Goal: Information Seeking & Learning: Learn about a topic

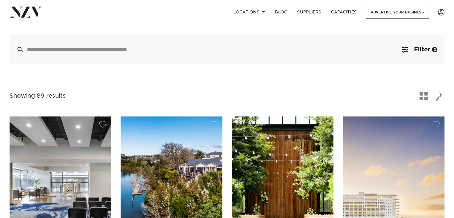
scroll to position [119, 0]
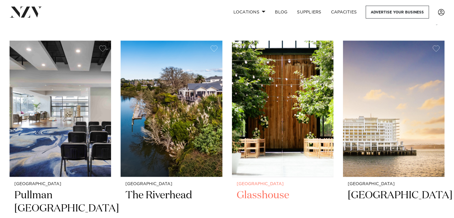
click at [273, 116] on img at bounding box center [283, 109] width 102 height 136
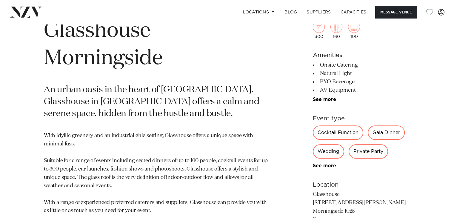
scroll to position [239, 0]
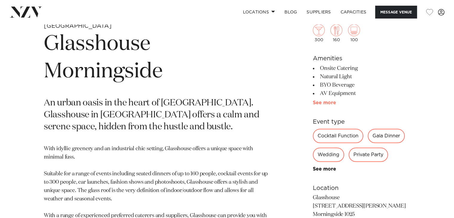
click at [329, 104] on link "See more" at bounding box center [336, 102] width 47 height 5
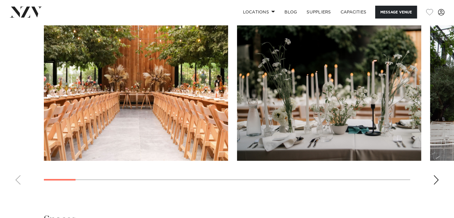
scroll to position [747, 0]
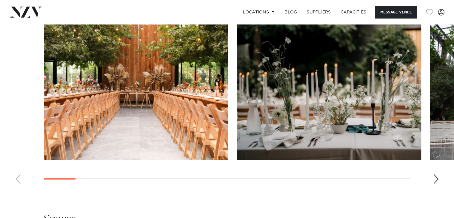
click at [436, 176] on div "Next slide" at bounding box center [436, 179] width 6 height 10
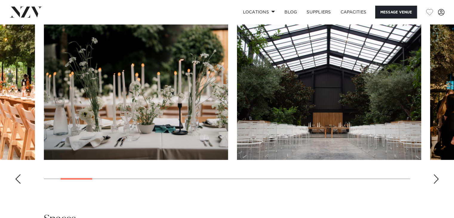
click at [436, 176] on div "Next slide" at bounding box center [436, 179] width 6 height 10
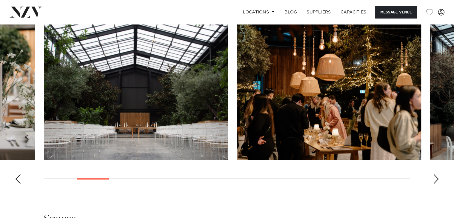
click at [436, 176] on div "Next slide" at bounding box center [436, 179] width 6 height 10
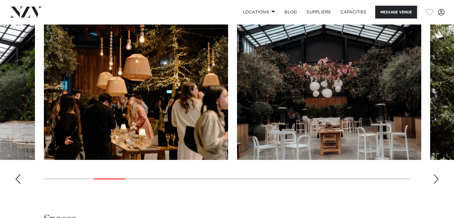
click at [436, 176] on div "Next slide" at bounding box center [436, 179] width 6 height 10
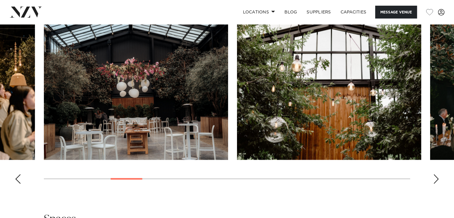
click at [436, 176] on div "Next slide" at bounding box center [436, 179] width 6 height 10
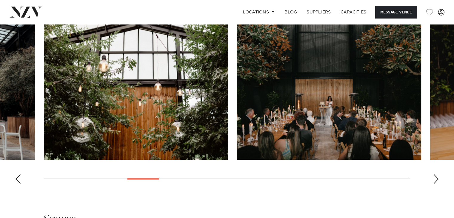
click at [435, 176] on div "Next slide" at bounding box center [436, 179] width 6 height 10
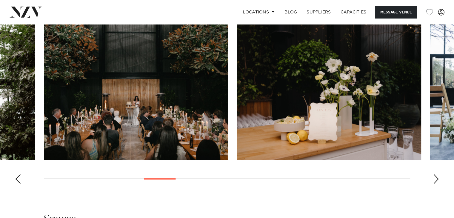
click at [435, 176] on div "Next slide" at bounding box center [436, 179] width 6 height 10
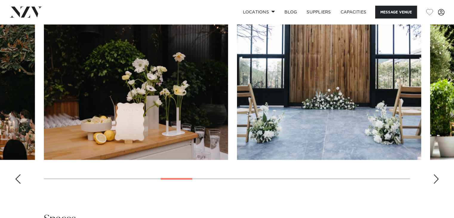
click at [435, 176] on div "Next slide" at bounding box center [436, 179] width 6 height 10
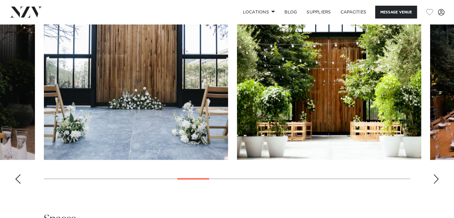
click at [435, 176] on div "Next slide" at bounding box center [436, 179] width 6 height 10
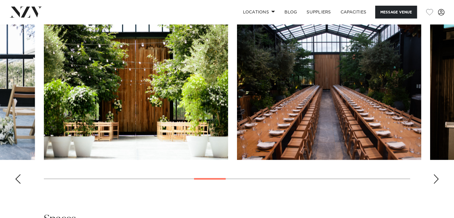
click at [435, 176] on div "Next slide" at bounding box center [436, 179] width 6 height 10
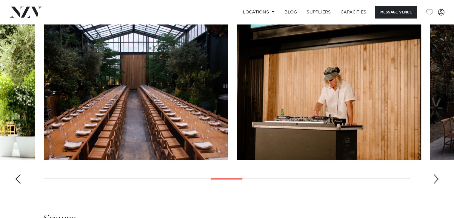
click at [435, 176] on div "Next slide" at bounding box center [436, 179] width 6 height 10
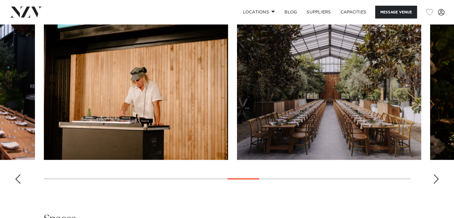
click at [435, 176] on div "Next slide" at bounding box center [436, 179] width 6 height 10
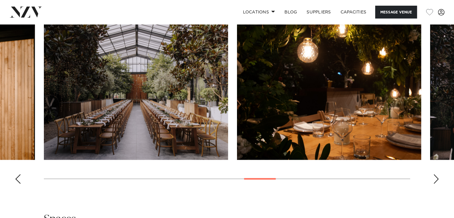
click at [435, 177] on div "Next slide" at bounding box center [436, 179] width 6 height 10
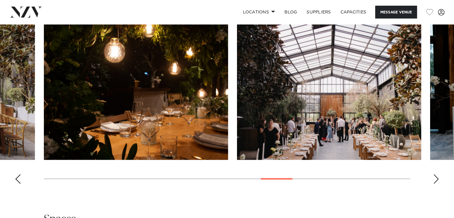
click at [435, 177] on div "Next slide" at bounding box center [436, 179] width 6 height 10
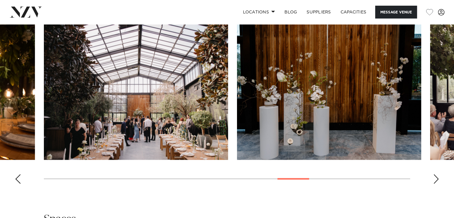
click at [434, 177] on div "Next slide" at bounding box center [436, 179] width 6 height 10
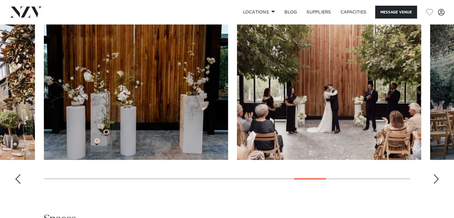
click at [434, 177] on div "Next slide" at bounding box center [436, 179] width 6 height 10
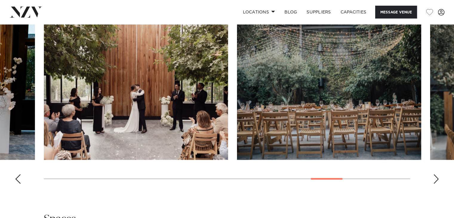
click at [434, 177] on div "Next slide" at bounding box center [436, 179] width 6 height 10
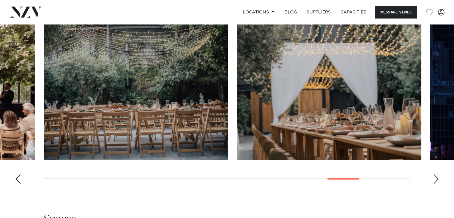
click at [434, 177] on div "Next slide" at bounding box center [436, 179] width 6 height 10
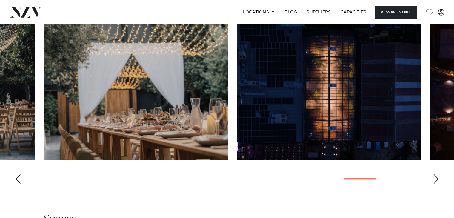
click at [434, 177] on div "Next slide" at bounding box center [436, 179] width 6 height 10
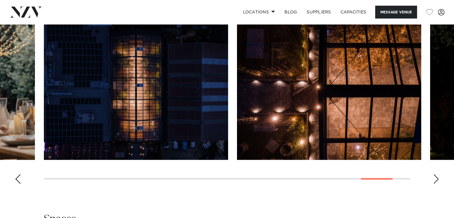
click at [434, 177] on div "Next slide" at bounding box center [436, 179] width 6 height 10
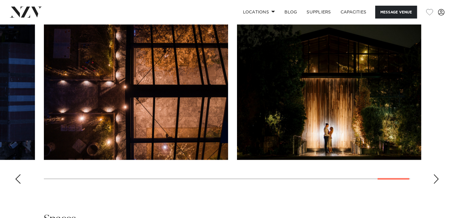
click at [434, 177] on div "Next slide" at bounding box center [436, 179] width 6 height 10
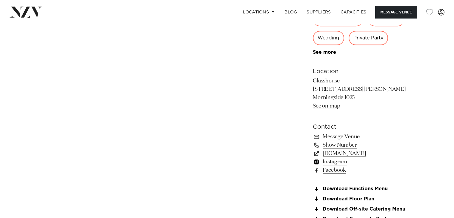
scroll to position [538, 0]
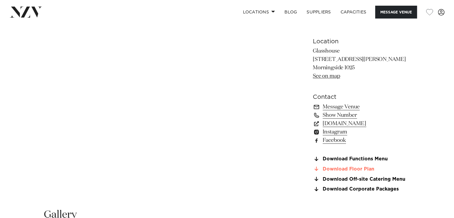
click at [363, 169] on link "Download Floor Plan" at bounding box center [361, 168] width 97 height 5
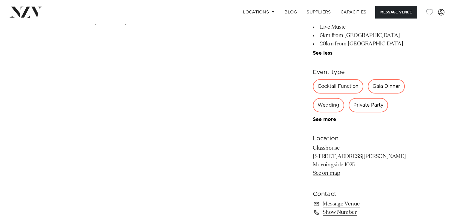
scroll to position [448, 0]
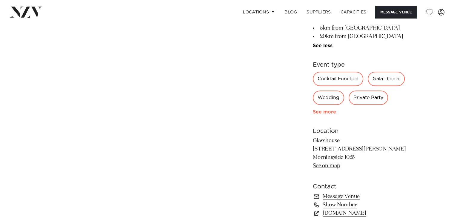
click at [326, 111] on link "See more" at bounding box center [336, 112] width 47 height 5
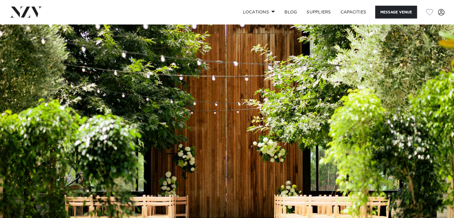
scroll to position [0, 0]
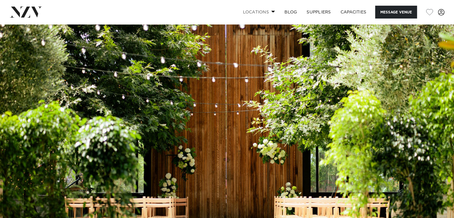
click at [263, 11] on link "Locations" at bounding box center [259, 12] width 42 height 13
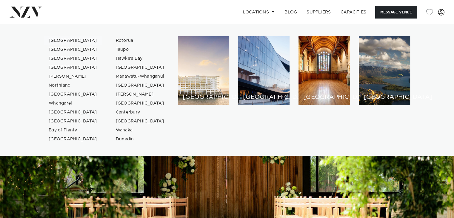
click at [59, 39] on link "[GEOGRAPHIC_DATA]" at bounding box center [73, 40] width 58 height 9
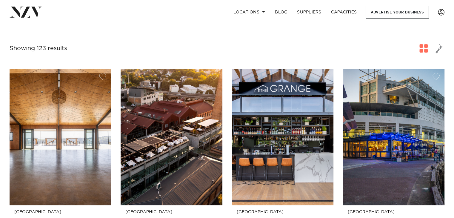
scroll to position [209, 0]
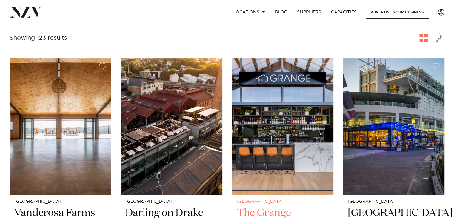
click at [265, 118] on img at bounding box center [283, 126] width 102 height 136
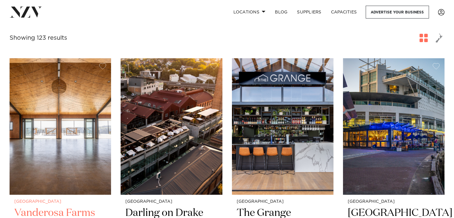
click at [72, 131] on img at bounding box center [61, 126] width 102 height 136
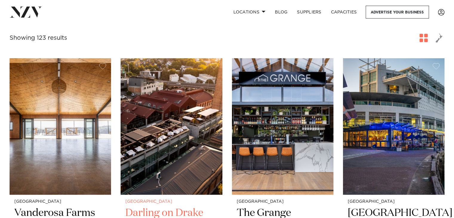
click at [194, 134] on img at bounding box center [172, 126] width 102 height 136
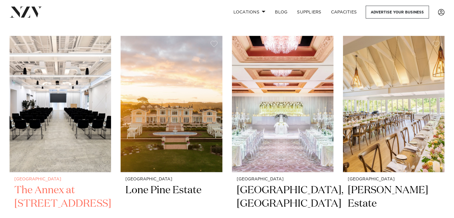
scroll to position [508, 0]
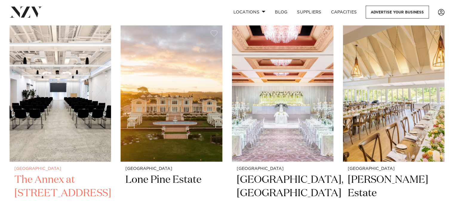
click at [92, 102] on img at bounding box center [61, 93] width 102 height 136
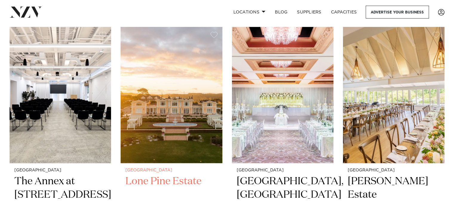
click at [170, 100] on img at bounding box center [172, 95] width 102 height 136
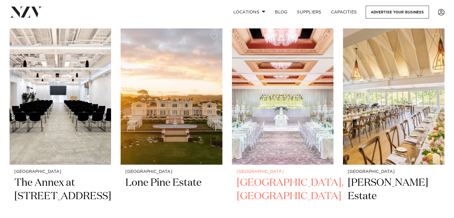
click at [262, 113] on img at bounding box center [283, 96] width 102 height 136
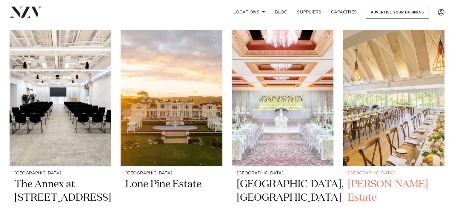
click at [379, 112] on img at bounding box center [394, 98] width 102 height 136
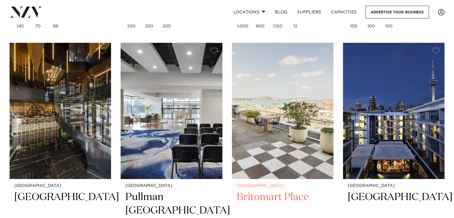
scroll to position [771, 0]
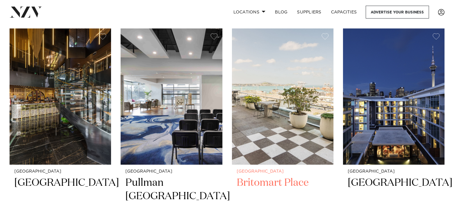
click at [270, 109] on img at bounding box center [283, 96] width 102 height 136
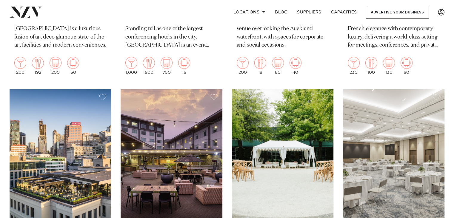
scroll to position [1007, 0]
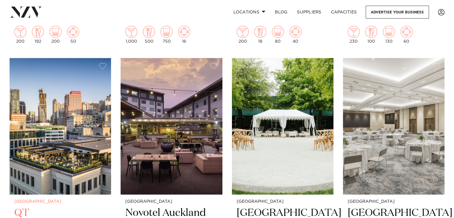
click at [89, 138] on img at bounding box center [61, 126] width 102 height 136
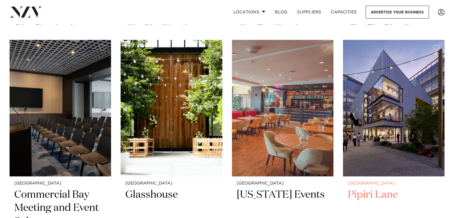
scroll to position [1301, 0]
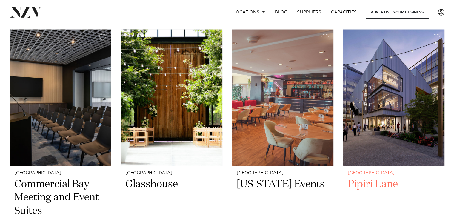
click at [380, 123] on img at bounding box center [394, 98] width 102 height 136
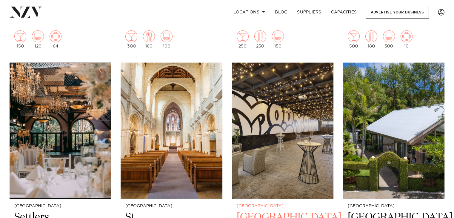
scroll to position [1563, 0]
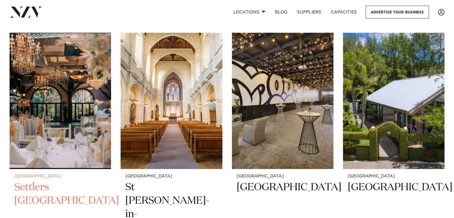
click at [99, 114] on img at bounding box center [61, 101] width 102 height 136
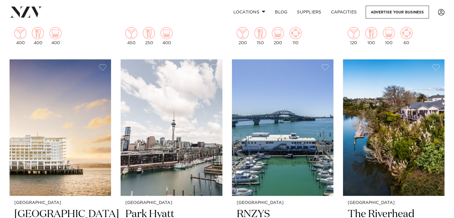
scroll to position [1824, 0]
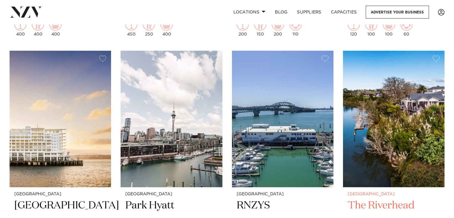
click at [366, 129] on img at bounding box center [394, 119] width 102 height 136
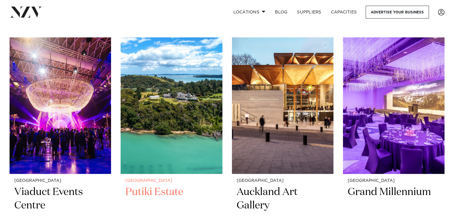
scroll to position [2891, 0]
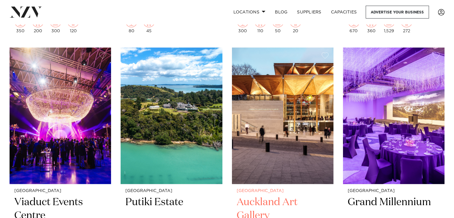
click at [286, 104] on img at bounding box center [283, 115] width 102 height 136
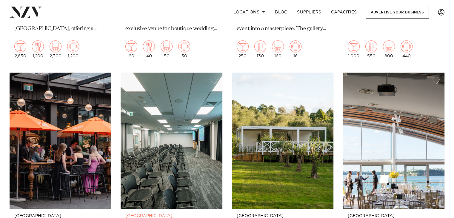
scroll to position [3144, 0]
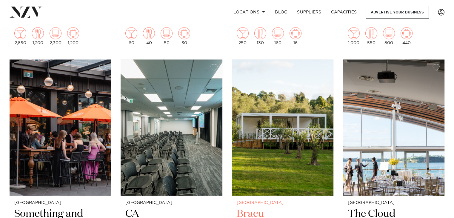
click at [277, 130] on img at bounding box center [283, 127] width 102 height 136
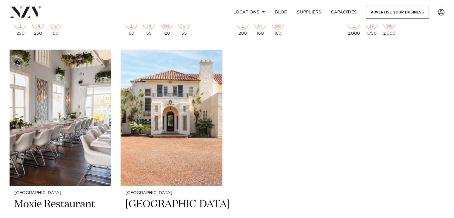
scroll to position [3426, 0]
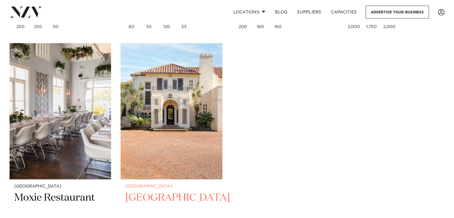
click at [156, 115] on img at bounding box center [172, 111] width 102 height 136
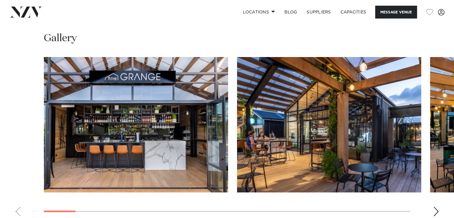
scroll to position [538, 0]
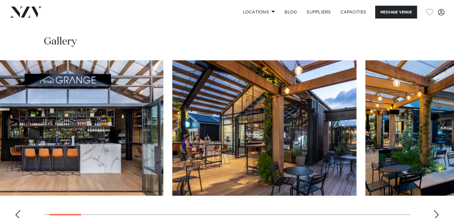
click at [172, 128] on img "2 / 22" at bounding box center [264, 127] width 184 height 135
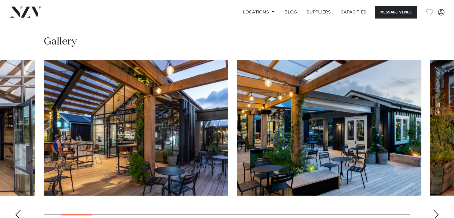
click at [237, 125] on img "3 / 22" at bounding box center [329, 127] width 184 height 135
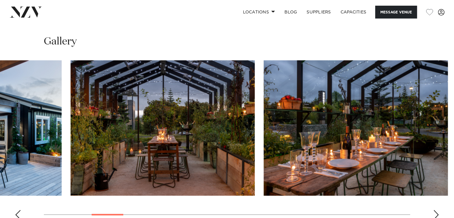
click at [87, 134] on img "4 / 22" at bounding box center [162, 127] width 184 height 135
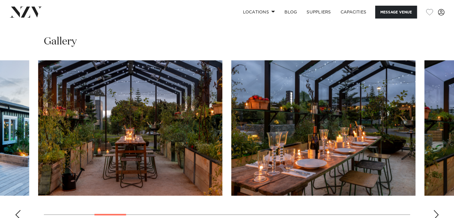
click at [231, 134] on img "5 / 22" at bounding box center [323, 127] width 184 height 135
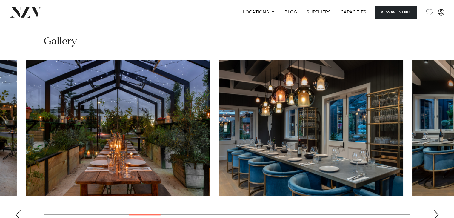
click at [219, 133] on img "7 / 22" at bounding box center [311, 127] width 184 height 135
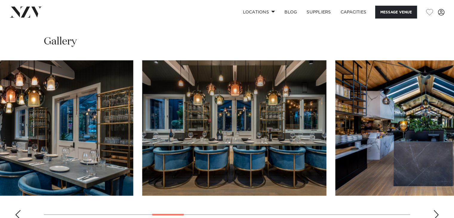
click at [142, 129] on img "8 / 22" at bounding box center [234, 127] width 184 height 135
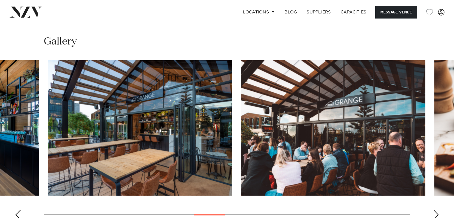
click at [108, 126] on img "10 / 22" at bounding box center [140, 127] width 184 height 135
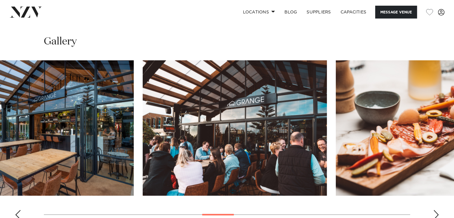
click at [143, 122] on img "11 / 22" at bounding box center [235, 127] width 184 height 135
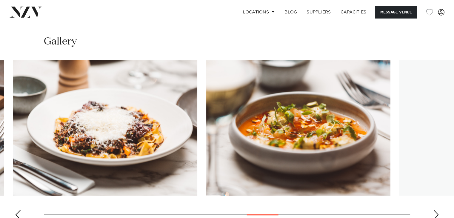
click at [43, 116] on img "13 / 22" at bounding box center [105, 127] width 184 height 135
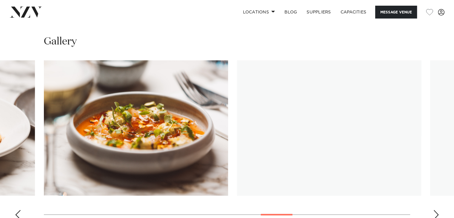
click at [62, 114] on swiper-container at bounding box center [227, 142] width 454 height 164
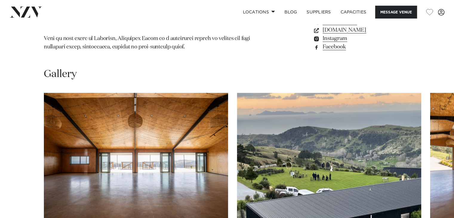
scroll to position [538, 0]
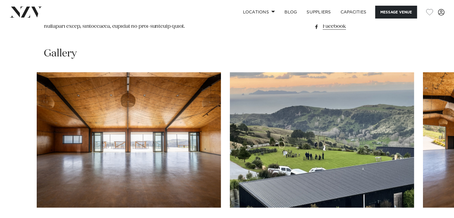
click at [230, 151] on img "2 / 28" at bounding box center [322, 139] width 184 height 135
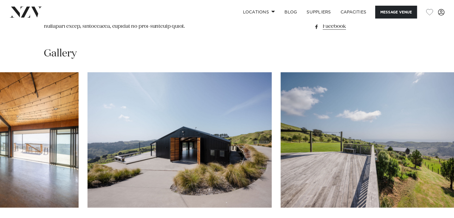
click at [110, 144] on img "4 / 28" at bounding box center [180, 139] width 184 height 135
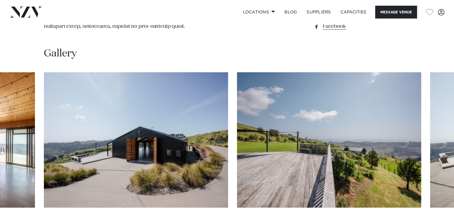
click at [237, 148] on img "5 / 28" at bounding box center [329, 139] width 184 height 135
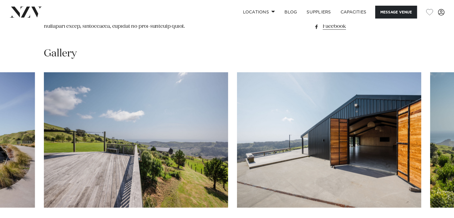
click at [237, 147] on img "6 / 28" at bounding box center [329, 139] width 184 height 135
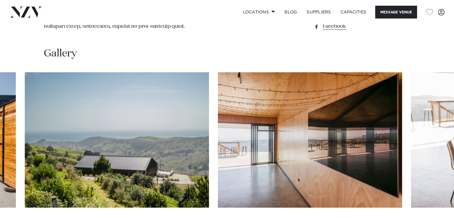
click at [218, 141] on img "8 / 28" at bounding box center [310, 139] width 184 height 135
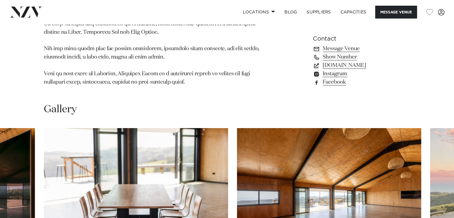
scroll to position [388, 0]
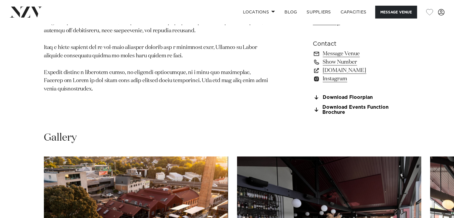
scroll to position [538, 0]
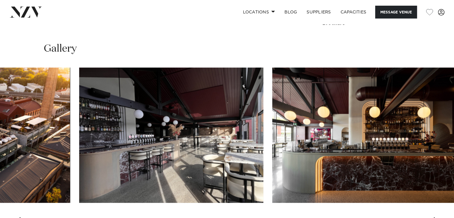
click at [125, 138] on img "2 / 27" at bounding box center [171, 134] width 184 height 135
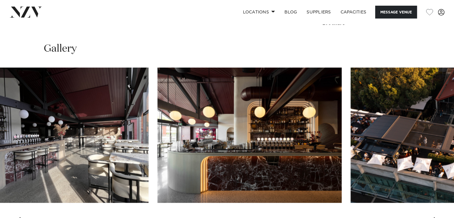
click at [158, 148] on img "3 / 27" at bounding box center [250, 134] width 184 height 135
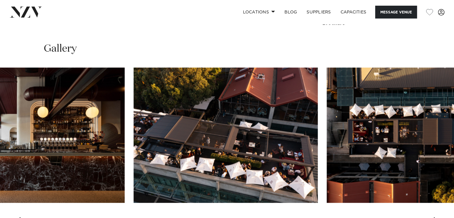
click at [152, 148] on img "4 / 27" at bounding box center [226, 134] width 184 height 135
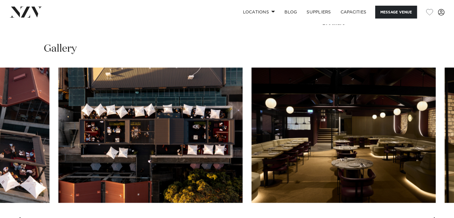
click at [114, 168] on img "5 / 27" at bounding box center [151, 134] width 184 height 135
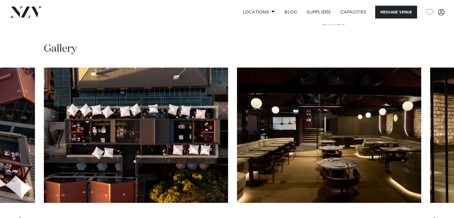
click at [237, 170] on img "6 / 27" at bounding box center [329, 134] width 184 height 135
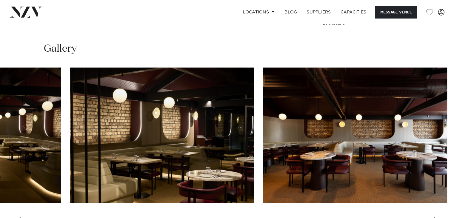
click at [113, 162] on img "7 / 27" at bounding box center [162, 134] width 184 height 135
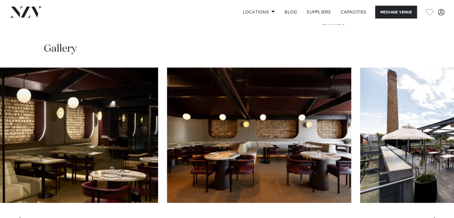
click at [167, 160] on img "8 / 27" at bounding box center [259, 134] width 184 height 135
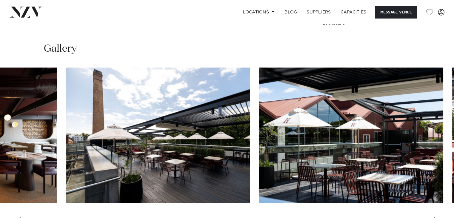
click at [103, 158] on img "9 / 27" at bounding box center [158, 134] width 184 height 135
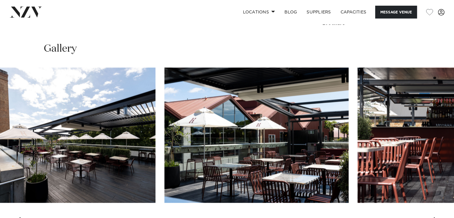
click at [165, 154] on img "10 / 27" at bounding box center [257, 134] width 184 height 135
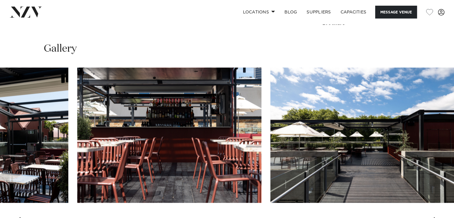
click at [93, 155] on img "11 / 27" at bounding box center [169, 134] width 184 height 135
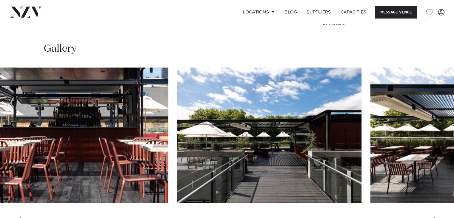
click at [177, 151] on img "12 / 27" at bounding box center [269, 134] width 184 height 135
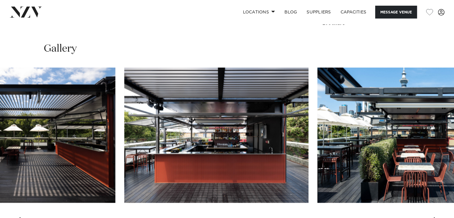
click at [129, 157] on img "14 / 27" at bounding box center [216, 134] width 184 height 135
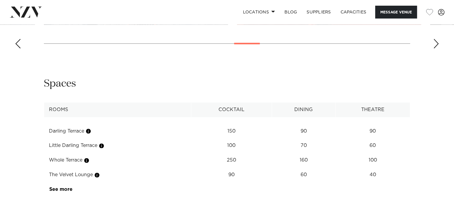
scroll to position [717, 0]
click at [69, 188] on link "See more" at bounding box center [72, 188] width 47 height 5
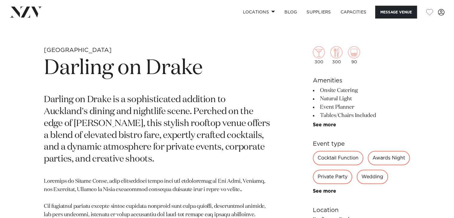
scroll to position [209, 0]
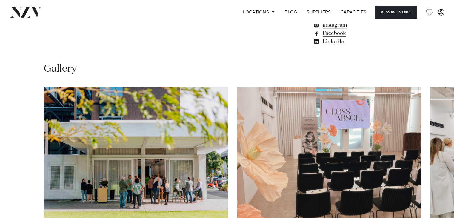
scroll to position [508, 0]
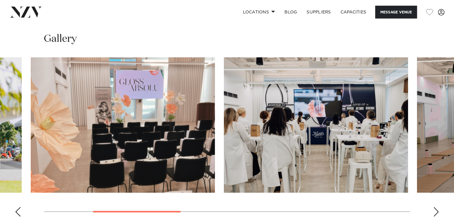
click at [122, 173] on img "2 / 8" at bounding box center [123, 124] width 184 height 135
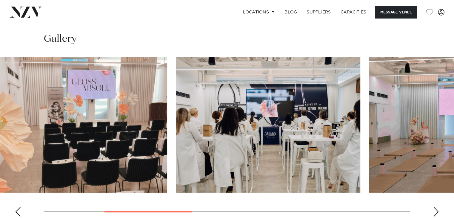
click at [176, 159] on img "3 / 8" at bounding box center [268, 124] width 184 height 135
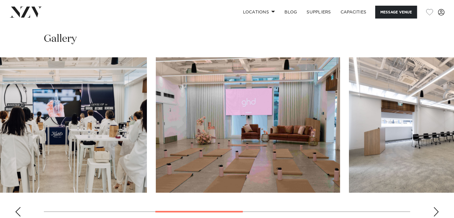
click at [156, 155] on img "4 / 8" at bounding box center [248, 124] width 184 height 135
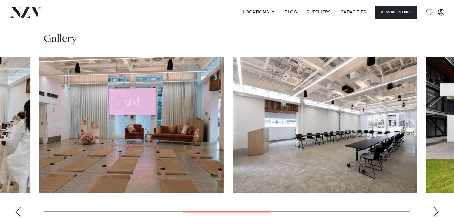
click at [39, 144] on img "4 / 8" at bounding box center [131, 124] width 184 height 135
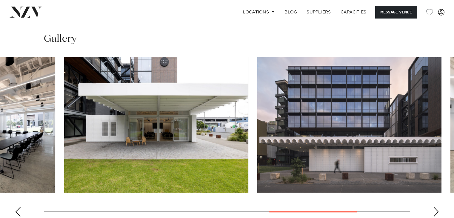
click at [30, 145] on swiper-container at bounding box center [227, 139] width 454 height 164
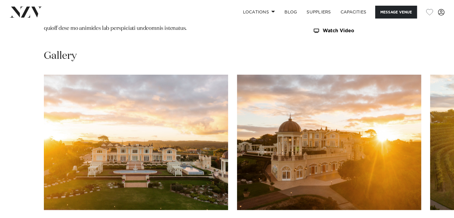
scroll to position [538, 0]
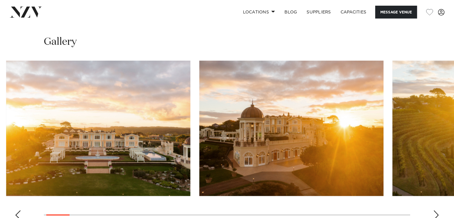
click at [200, 146] on img "2 / 30" at bounding box center [292, 128] width 184 height 135
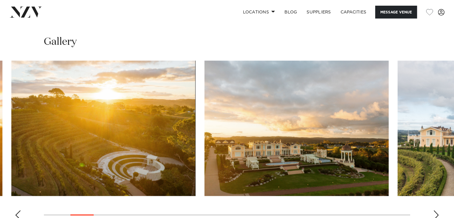
click at [55, 154] on img "3 / 30" at bounding box center [103, 128] width 184 height 135
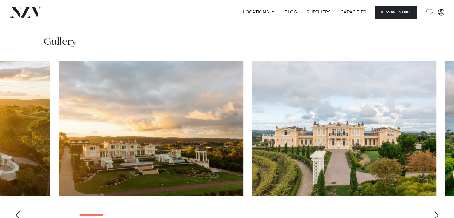
click at [71, 157] on img "4 / 30" at bounding box center [151, 128] width 184 height 135
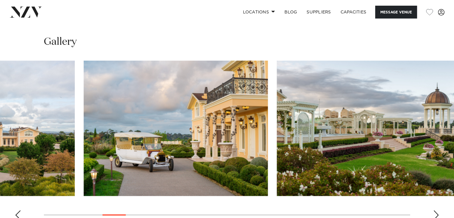
click at [93, 153] on img "6 / 30" at bounding box center [176, 128] width 184 height 135
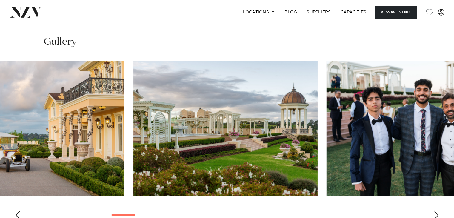
click at [134, 154] on img "7 / 30" at bounding box center [226, 128] width 184 height 135
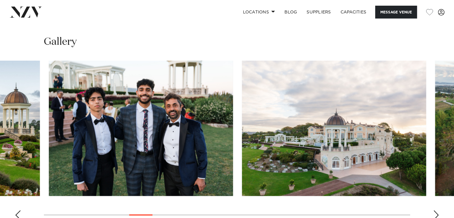
click at [49, 153] on img "8 / 30" at bounding box center [141, 128] width 184 height 135
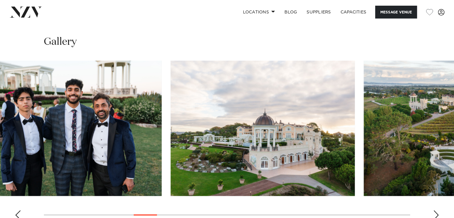
click at [171, 159] on img "9 / 30" at bounding box center [263, 128] width 184 height 135
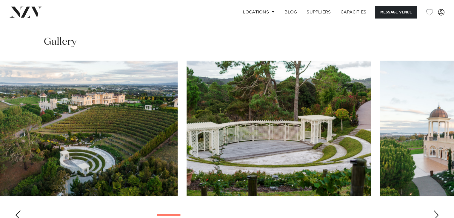
click at [187, 163] on img "11 / 30" at bounding box center [279, 128] width 184 height 135
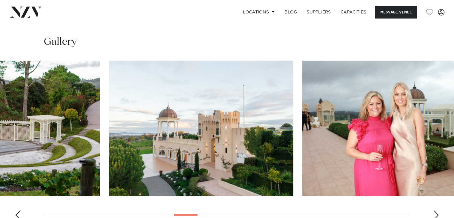
click at [124, 162] on img "12 / 30" at bounding box center [201, 128] width 184 height 135
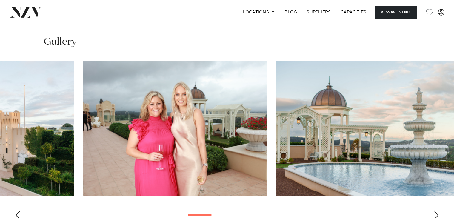
click at [83, 151] on img "13 / 30" at bounding box center [175, 128] width 184 height 135
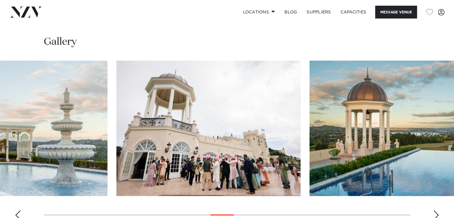
click at [116, 147] on img "15 / 30" at bounding box center [208, 128] width 184 height 135
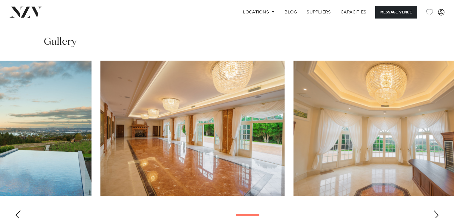
click at [100, 155] on img "17 / 30" at bounding box center [192, 128] width 184 height 135
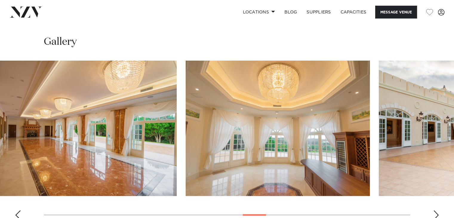
click at [46, 150] on swiper-container at bounding box center [227, 143] width 454 height 164
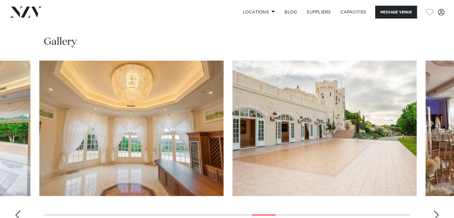
click at [233, 148] on img "19 / 30" at bounding box center [325, 128] width 184 height 135
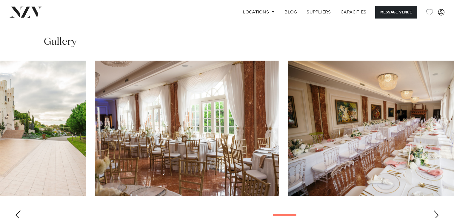
click at [119, 149] on img "20 / 30" at bounding box center [187, 128] width 184 height 135
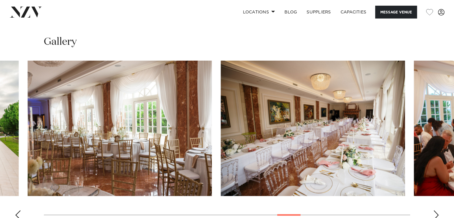
click at [221, 155] on img "21 / 30" at bounding box center [313, 128] width 184 height 135
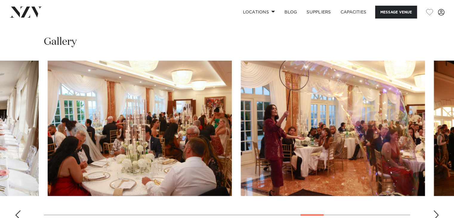
click at [100, 160] on img "22 / 30" at bounding box center [140, 128] width 184 height 135
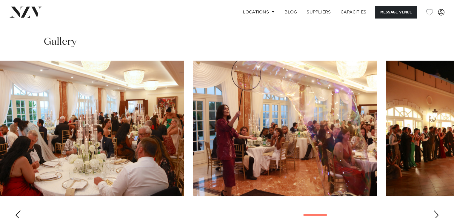
click at [193, 156] on img "23 / 30" at bounding box center [285, 128] width 184 height 135
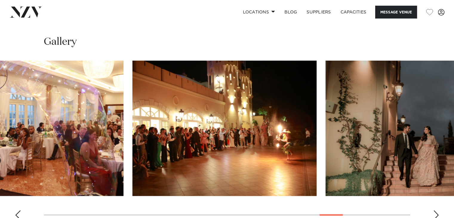
click at [133, 156] on img "24 / 30" at bounding box center [225, 128] width 184 height 135
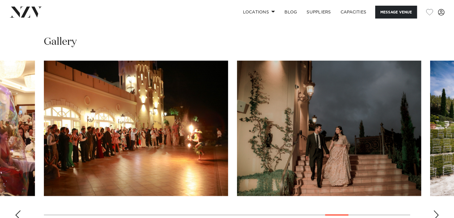
click at [237, 158] on img "25 / 30" at bounding box center [329, 128] width 184 height 135
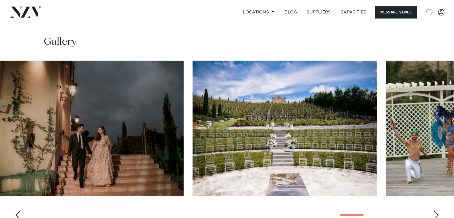
click at [234, 160] on img "26 / 30" at bounding box center [285, 128] width 184 height 135
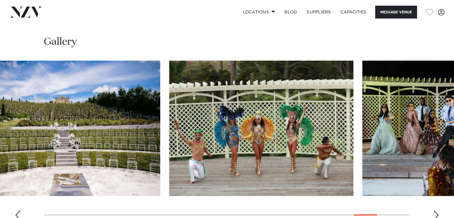
click at [171, 157] on img "27 / 30" at bounding box center [261, 128] width 184 height 135
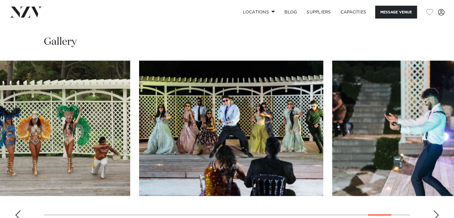
click at [185, 156] on img "28 / 30" at bounding box center [231, 128] width 184 height 135
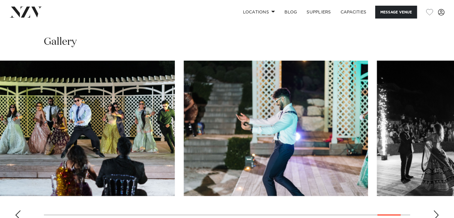
click at [184, 158] on img "29 / 30" at bounding box center [276, 128] width 184 height 135
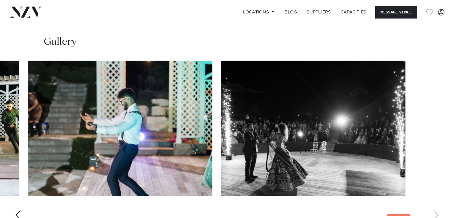
click at [221, 157] on img "30 / 30" at bounding box center [313, 128] width 184 height 135
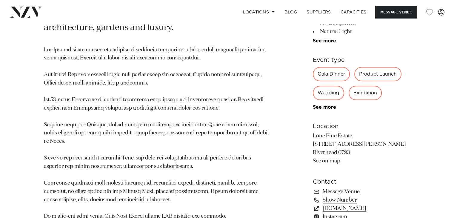
scroll to position [239, 0]
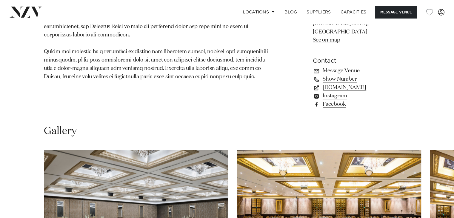
scroll to position [538, 0]
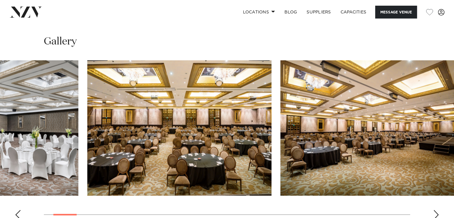
click at [183, 122] on img "2 / 30" at bounding box center [179, 127] width 184 height 135
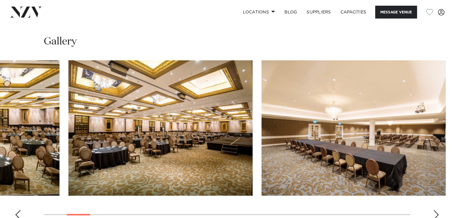
click at [99, 117] on img "3 / 30" at bounding box center [160, 127] width 184 height 135
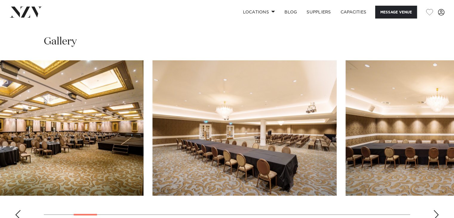
click at [153, 108] on img "4 / 30" at bounding box center [245, 127] width 184 height 135
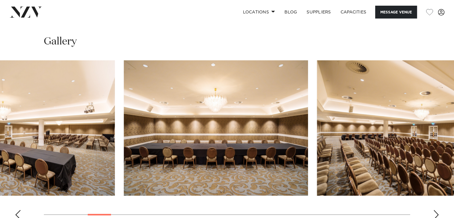
click at [124, 103] on img "5 / 30" at bounding box center [216, 127] width 184 height 135
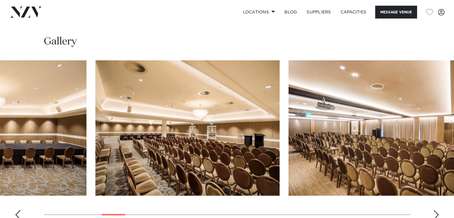
click at [96, 115] on img "6 / 30" at bounding box center [188, 127] width 184 height 135
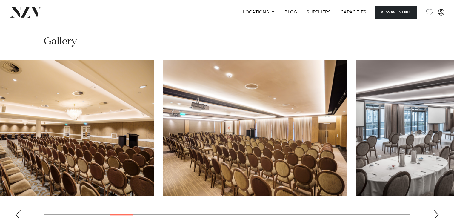
click at [163, 120] on img "7 / 30" at bounding box center [255, 127] width 184 height 135
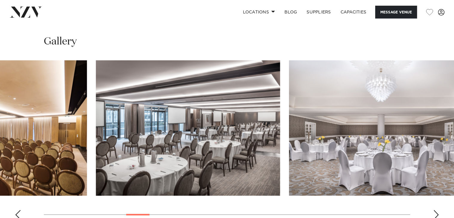
click at [96, 127] on img "8 / 30" at bounding box center [188, 127] width 184 height 135
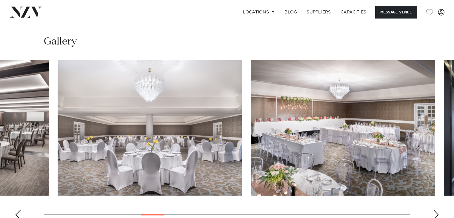
click at [120, 126] on img "9 / 30" at bounding box center [150, 127] width 184 height 135
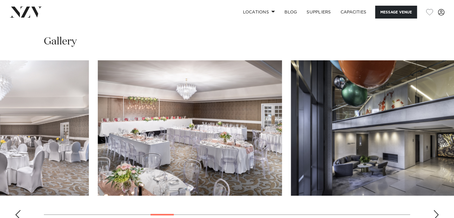
click at [98, 127] on img "10 / 30" at bounding box center [190, 127] width 184 height 135
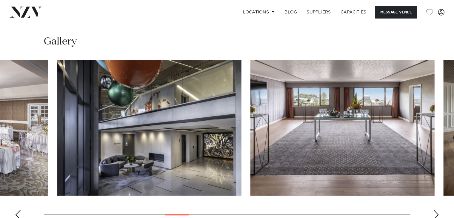
click at [85, 128] on img "11 / 30" at bounding box center [149, 127] width 184 height 135
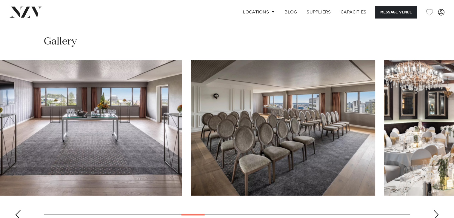
click at [85, 135] on img "12 / 30" at bounding box center [90, 127] width 184 height 135
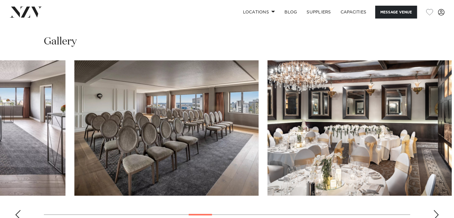
click at [125, 139] on img "13 / 30" at bounding box center [166, 127] width 184 height 135
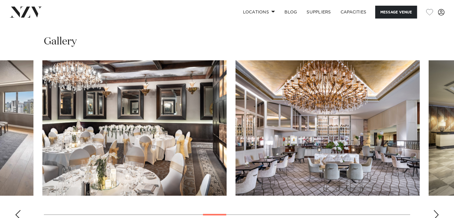
click at [142, 139] on img "14 / 30" at bounding box center [134, 127] width 184 height 135
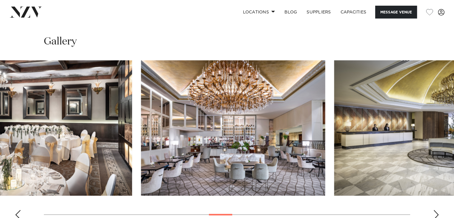
click at [203, 142] on img "15 / 30" at bounding box center [233, 127] width 184 height 135
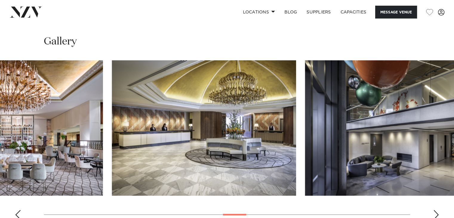
click at [129, 134] on img "16 / 30" at bounding box center [204, 127] width 184 height 135
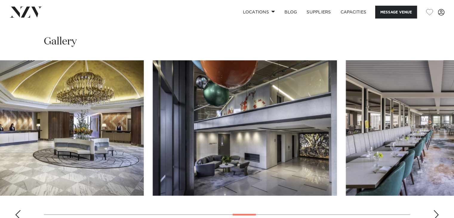
click at [179, 128] on img "17 / 30" at bounding box center [245, 127] width 184 height 135
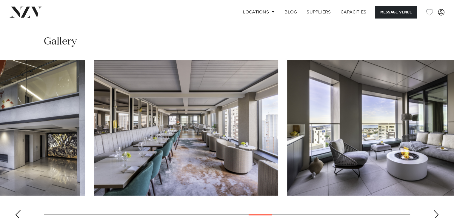
click at [163, 126] on img "18 / 30" at bounding box center [186, 127] width 184 height 135
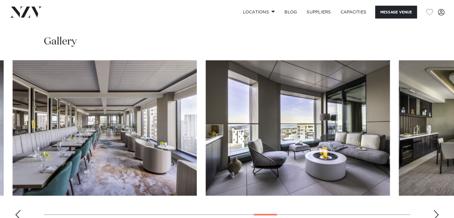
click at [206, 123] on img "19 / 30" at bounding box center [298, 127] width 184 height 135
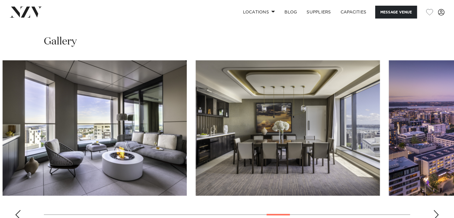
click at [196, 122] on img "20 / 30" at bounding box center [288, 127] width 184 height 135
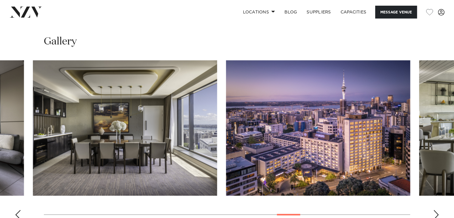
click at [226, 125] on img "21 / 30" at bounding box center [318, 127] width 184 height 135
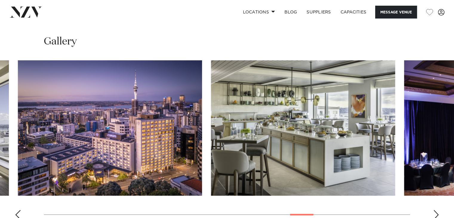
click at [211, 123] on img "22 / 30" at bounding box center [303, 127] width 184 height 135
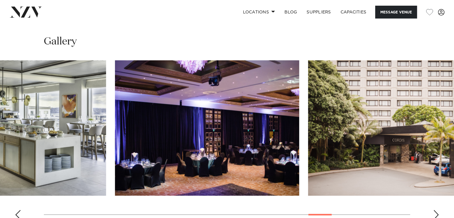
click at [159, 117] on img "23 / 30" at bounding box center [207, 127] width 184 height 135
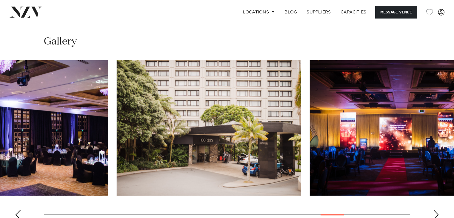
click at [119, 111] on img "24 / 30" at bounding box center [209, 127] width 184 height 135
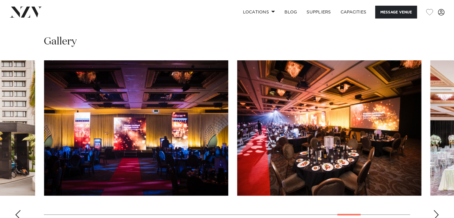
click at [44, 105] on img "25 / 30" at bounding box center [136, 127] width 184 height 135
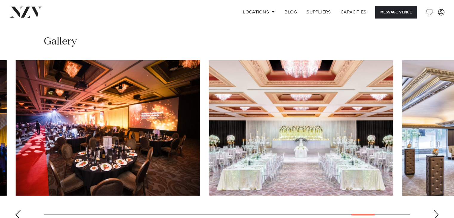
click at [16, 106] on img "26 / 30" at bounding box center [108, 127] width 184 height 135
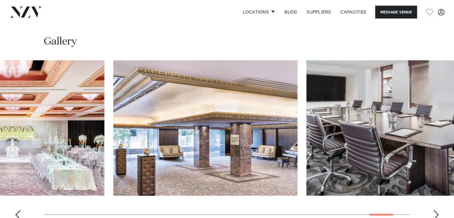
click at [0, 104] on img "27 / 30" at bounding box center [12, 127] width 184 height 135
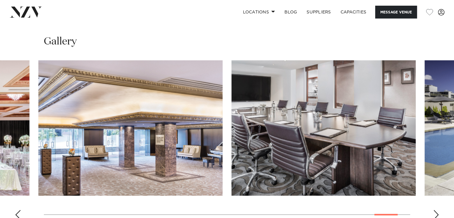
click at [39, 97] on img "28 / 30" at bounding box center [131, 127] width 184 height 135
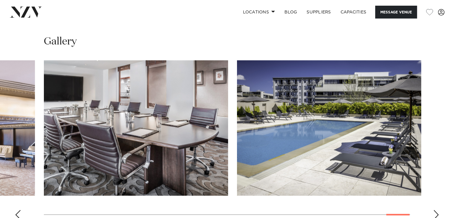
click at [42, 101] on swiper-container at bounding box center [227, 142] width 454 height 164
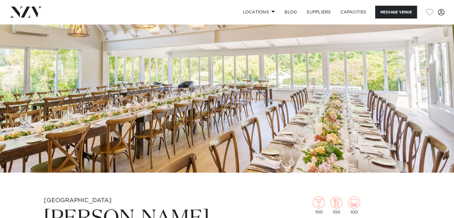
scroll to position [60, 0]
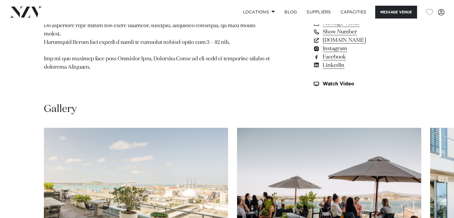
scroll to position [538, 0]
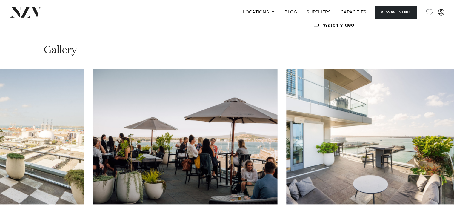
click at [158, 145] on img "2 / 28" at bounding box center [185, 136] width 184 height 135
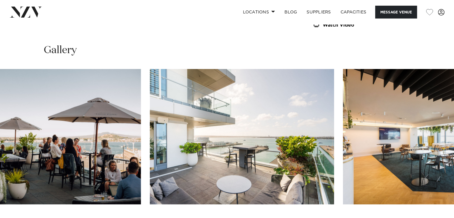
click at [198, 143] on img "3 / 28" at bounding box center [242, 136] width 184 height 135
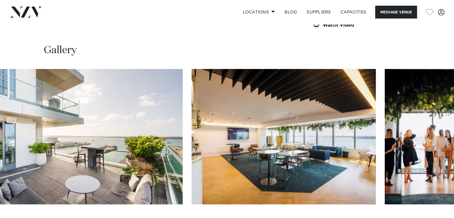
click at [192, 139] on img "4 / 28" at bounding box center [284, 136] width 184 height 135
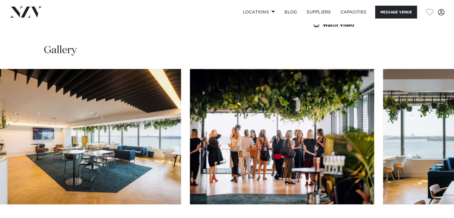
click at [190, 142] on img "5 / 28" at bounding box center [282, 136] width 184 height 135
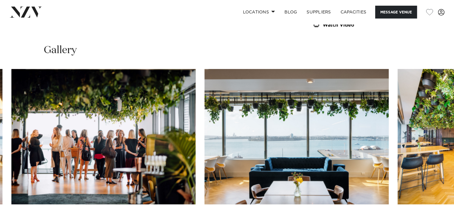
click at [205, 132] on img "6 / 28" at bounding box center [297, 136] width 184 height 135
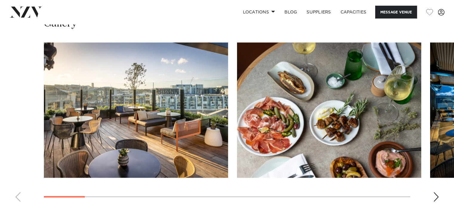
scroll to position [806, 0]
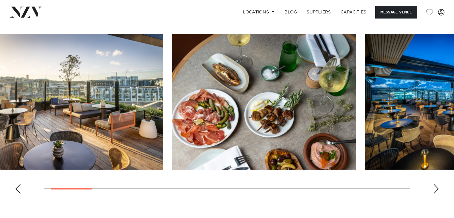
click at [172, 124] on img "2 / 17" at bounding box center [264, 101] width 184 height 135
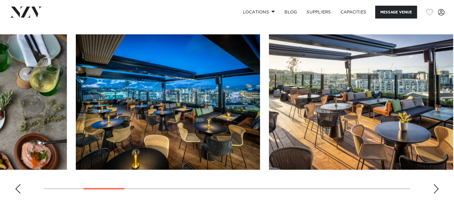
click at [122, 123] on img "3 / 17" at bounding box center [168, 101] width 184 height 135
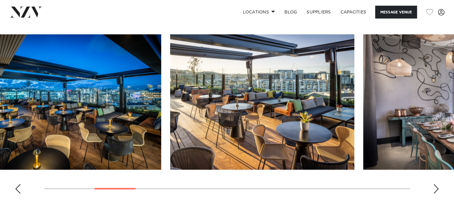
click at [172, 123] on img "4 / 17" at bounding box center [262, 101] width 184 height 135
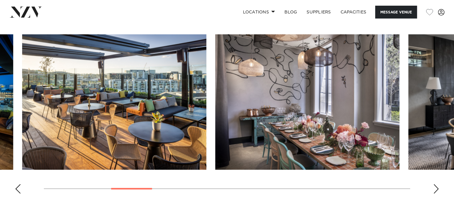
click at [215, 125] on img "5 / 17" at bounding box center [307, 101] width 184 height 135
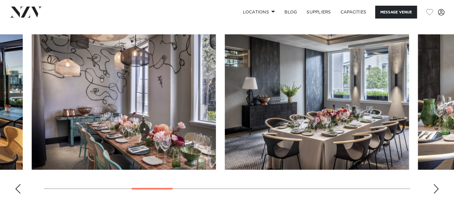
click at [225, 123] on img "6 / 17" at bounding box center [317, 101] width 184 height 135
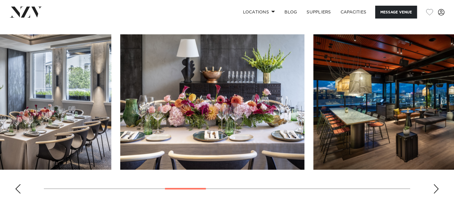
click at [204, 126] on img "7 / 17" at bounding box center [212, 101] width 184 height 135
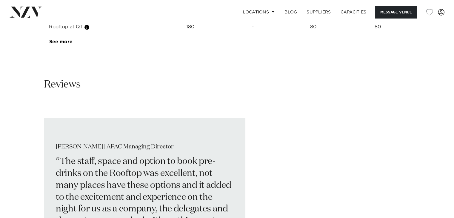
scroll to position [1105, 0]
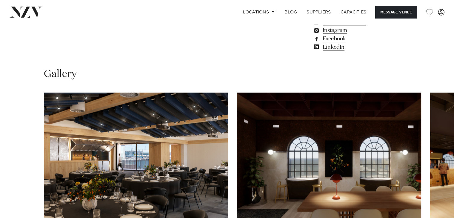
scroll to position [508, 0]
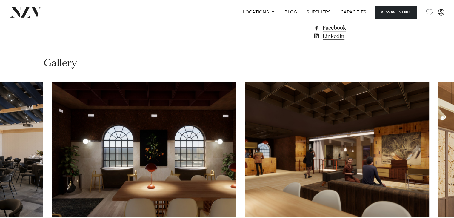
click at [144, 144] on img "2 / 8" at bounding box center [144, 149] width 184 height 135
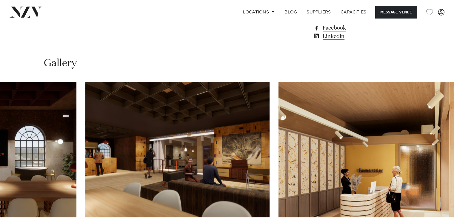
click at [85, 145] on img "3 / 8" at bounding box center [177, 149] width 184 height 135
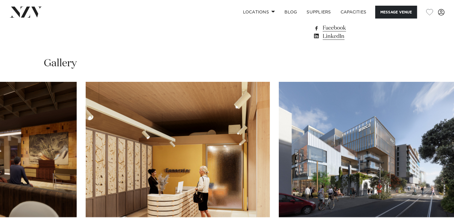
click at [112, 149] on img "4 / 8" at bounding box center [178, 149] width 184 height 135
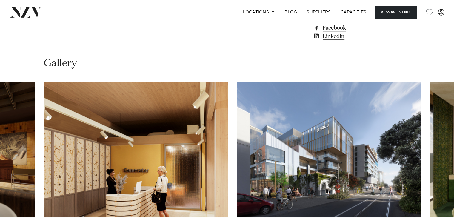
scroll to position [538, 0]
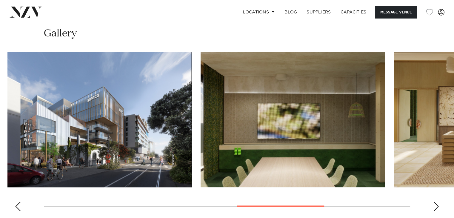
click at [41, 148] on img "5 / 8" at bounding box center [99, 119] width 184 height 135
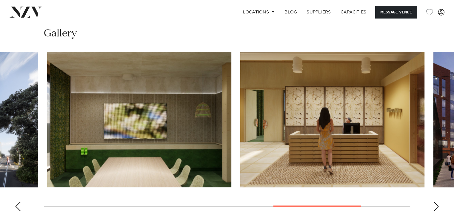
click at [80, 149] on img "6 / 8" at bounding box center [139, 119] width 184 height 135
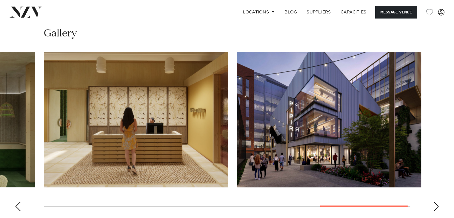
click at [0, 0] on slot at bounding box center [0, 0] width 0 height 0
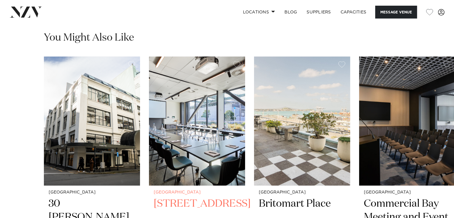
scroll to position [866, 0]
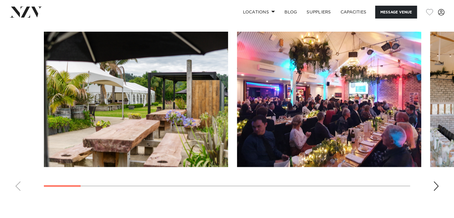
scroll to position [597, 0]
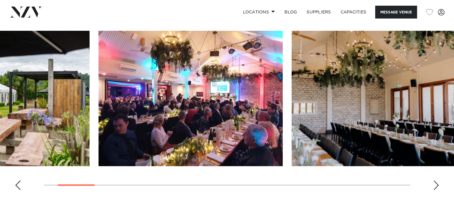
click at [141, 132] on img "2 / 19" at bounding box center [191, 98] width 184 height 135
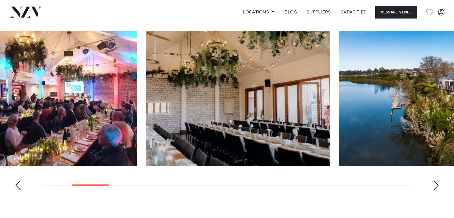
click at [146, 121] on img "3 / 19" at bounding box center [238, 98] width 184 height 135
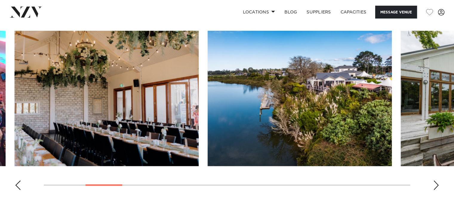
click at [208, 111] on img "4 / 19" at bounding box center [300, 98] width 184 height 135
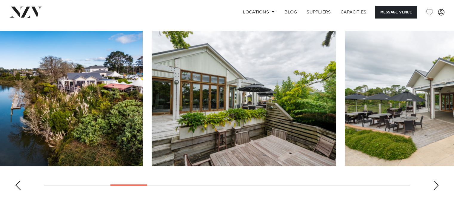
click at [152, 114] on img "5 / 19" at bounding box center [244, 98] width 184 height 135
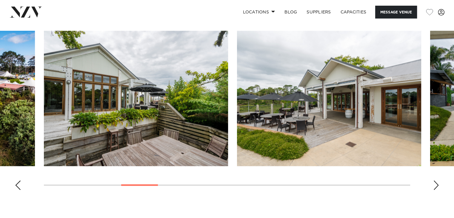
click at [44, 104] on img "5 / 19" at bounding box center [136, 98] width 184 height 135
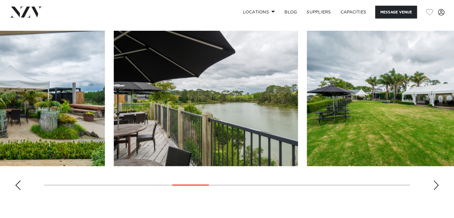
click at [114, 116] on img "8 / 19" at bounding box center [206, 98] width 184 height 135
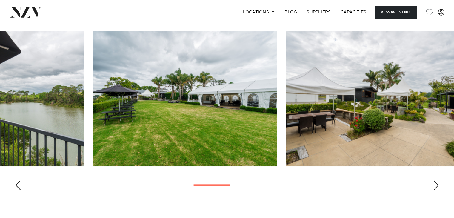
click at [93, 108] on img "9 / 19" at bounding box center [185, 98] width 184 height 135
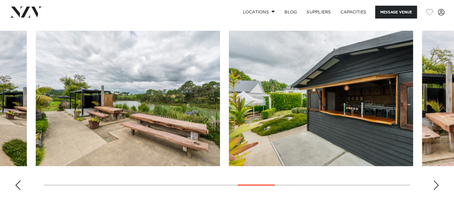
click at [58, 94] on img "11 / 19" at bounding box center [128, 98] width 184 height 135
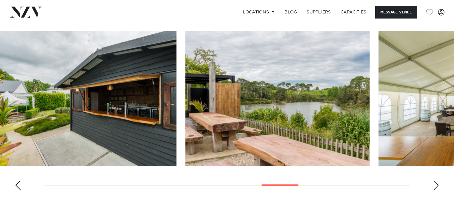
click at [185, 98] on img "13 / 19" at bounding box center [277, 98] width 184 height 135
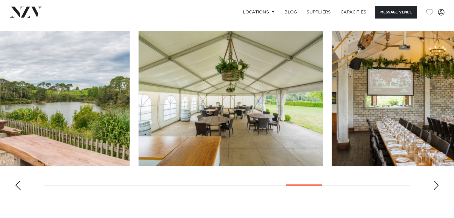
click at [139, 103] on img "14 / 19" at bounding box center [231, 98] width 184 height 135
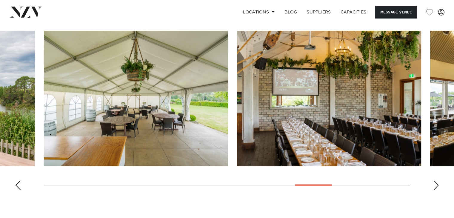
click at [237, 98] on img "15 / 19" at bounding box center [329, 98] width 184 height 135
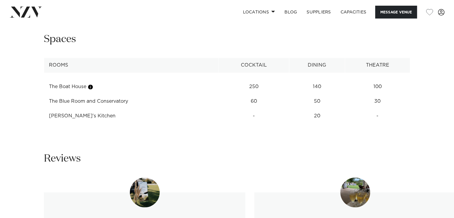
scroll to position [836, 0]
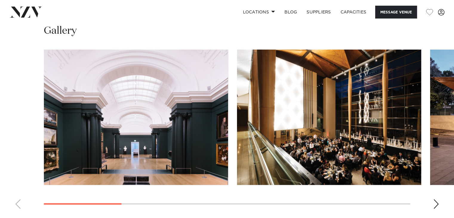
scroll to position [567, 0]
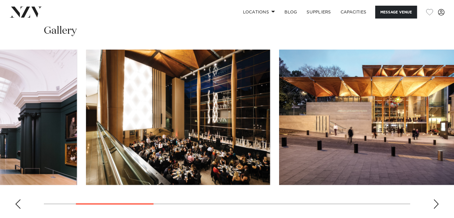
click at [201, 128] on img "2 / 9" at bounding box center [178, 117] width 184 height 135
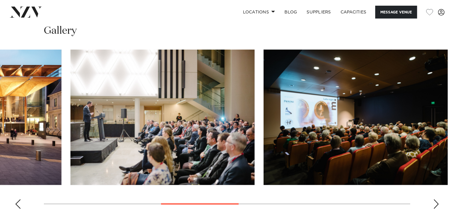
click at [93, 120] on img "4 / 9" at bounding box center [162, 117] width 184 height 135
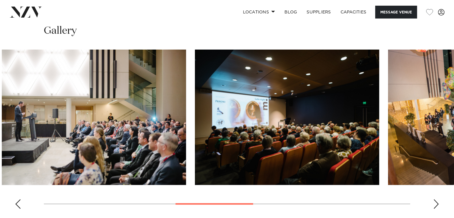
click at [195, 123] on img "5 / 9" at bounding box center [287, 117] width 184 height 135
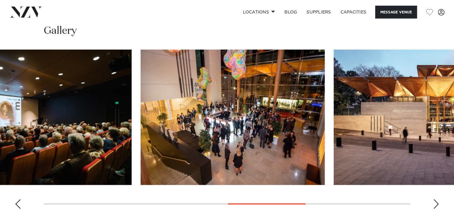
click at [141, 127] on img "6 / 9" at bounding box center [233, 117] width 184 height 135
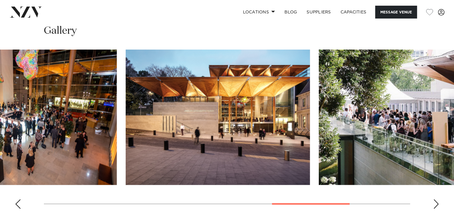
click at [126, 130] on img "7 / 9" at bounding box center [218, 117] width 184 height 135
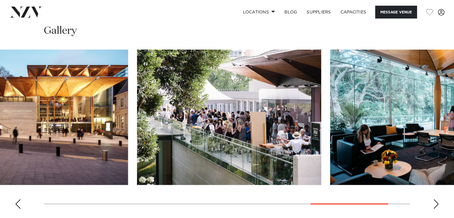
click at [137, 133] on img "8 / 9" at bounding box center [229, 117] width 184 height 135
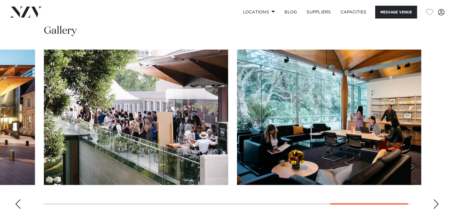
click at [0, 0] on slot at bounding box center [0, 0] width 0 height 0
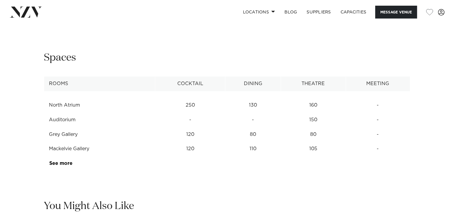
scroll to position [806, 0]
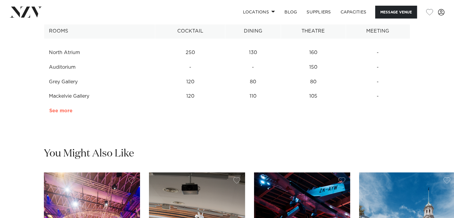
click at [67, 111] on link "See more" at bounding box center [72, 110] width 47 height 5
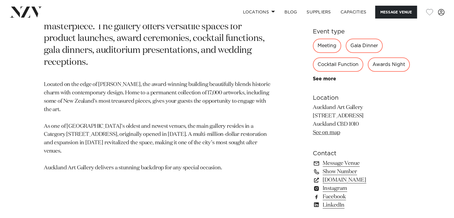
scroll to position [329, 0]
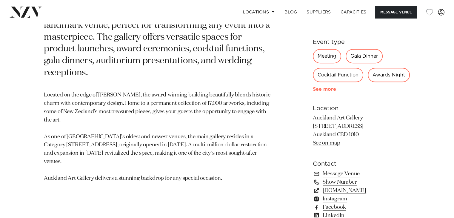
click at [330, 90] on link "See more" at bounding box center [336, 89] width 47 height 5
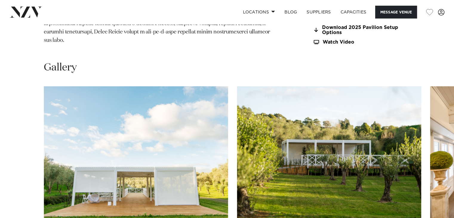
scroll to position [627, 0]
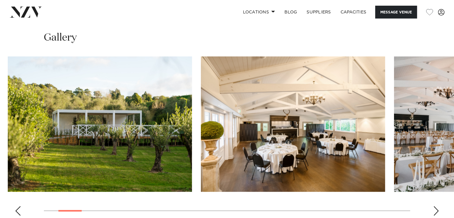
click at [72, 150] on img "2 / 30" at bounding box center [100, 123] width 184 height 135
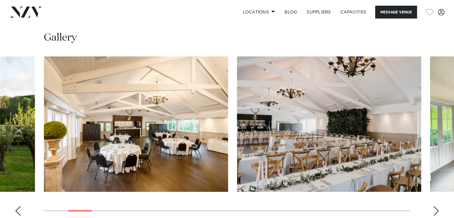
click at [237, 137] on img "4 / 30" at bounding box center [329, 123] width 184 height 135
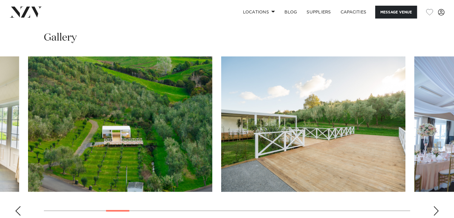
click at [28, 164] on img "6 / 30" at bounding box center [120, 123] width 184 height 135
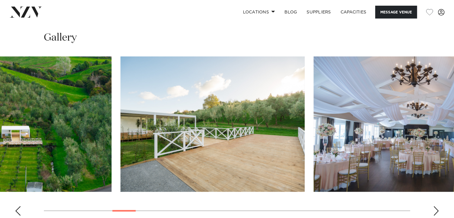
click at [121, 156] on img "7 / 30" at bounding box center [213, 123] width 184 height 135
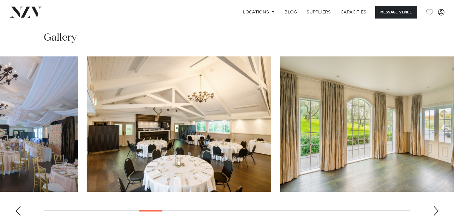
click at [87, 153] on img "9 / 30" at bounding box center [179, 123] width 184 height 135
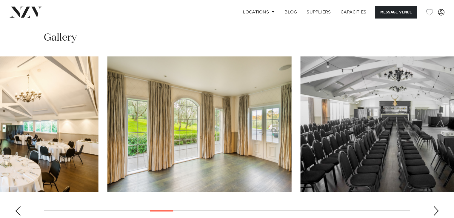
click at [0, 148] on img "9 / 30" at bounding box center [6, 123] width 184 height 135
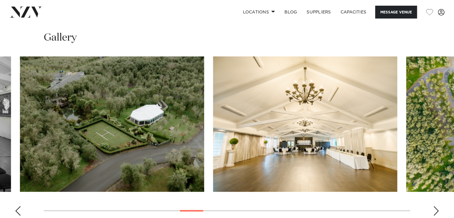
click at [20, 166] on img "12 / 30" at bounding box center [112, 123] width 184 height 135
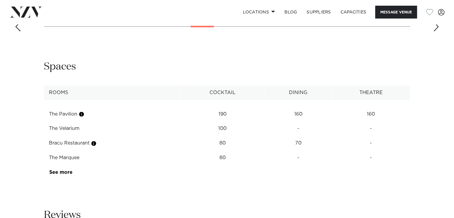
scroll to position [866, 0]
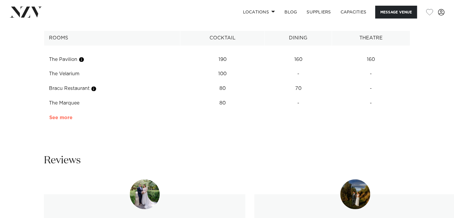
click at [53, 115] on link "See more" at bounding box center [72, 117] width 47 height 5
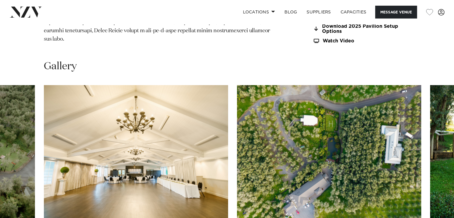
scroll to position [597, 0]
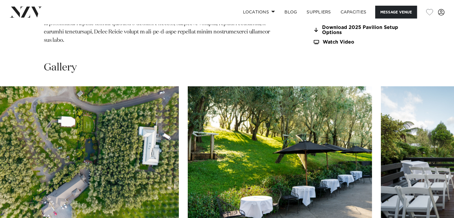
click at [87, 147] on img "14 / 30" at bounding box center [87, 153] width 184 height 135
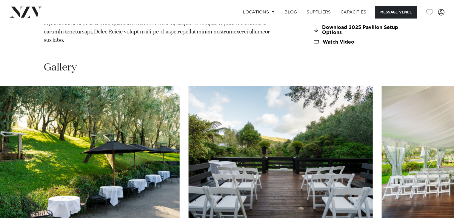
click at [189, 153] on img "16 / 30" at bounding box center [281, 153] width 184 height 135
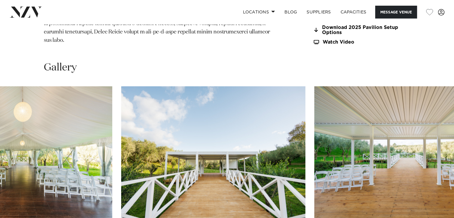
click at [121, 154] on img "18 / 30" at bounding box center [213, 153] width 184 height 135
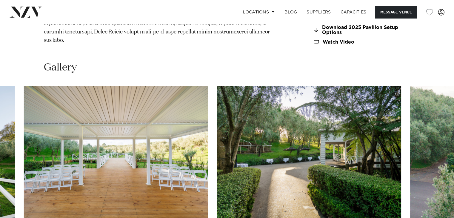
click at [217, 159] on img "20 / 30" at bounding box center [309, 153] width 184 height 135
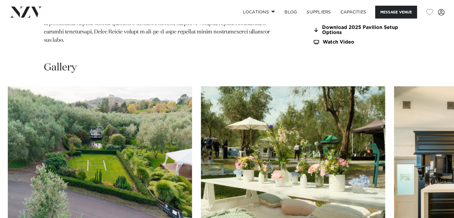
click at [0, 161] on swiper-container at bounding box center [227, 168] width 454 height 164
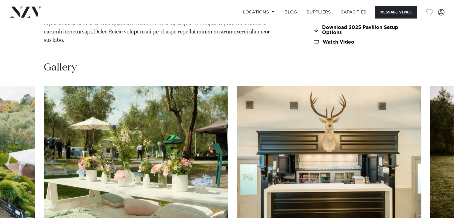
click at [237, 160] on img "23 / 30" at bounding box center [329, 153] width 184 height 135
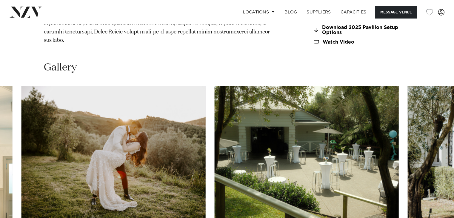
click at [85, 163] on img "24 / 30" at bounding box center [114, 153] width 184 height 135
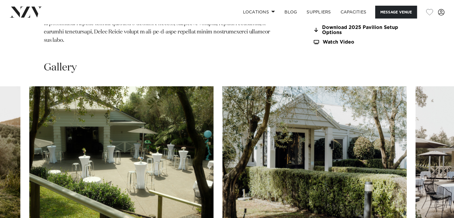
click at [223, 160] on img "26 / 30" at bounding box center [315, 153] width 184 height 135
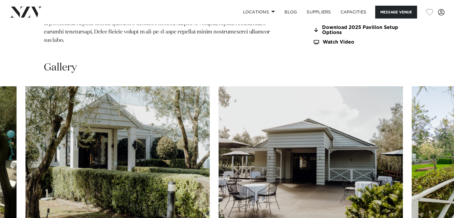
click at [219, 157] on img "27 / 30" at bounding box center [311, 153] width 184 height 135
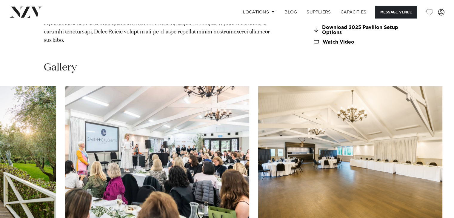
click at [65, 156] on img "29 / 30" at bounding box center [157, 153] width 184 height 135
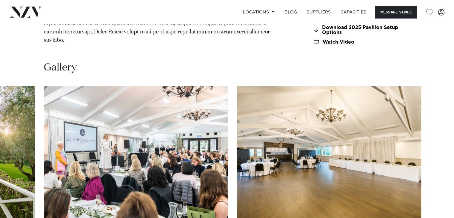
click at [0, 0] on slot at bounding box center [0, 0] width 0 height 0
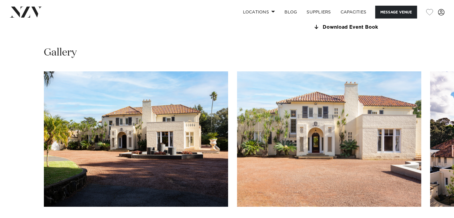
scroll to position [538, 0]
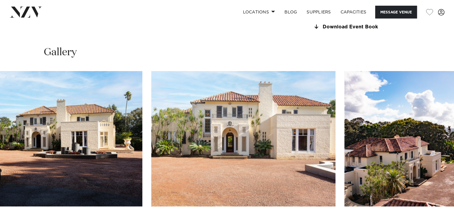
click at [151, 142] on img "2 / 25" at bounding box center [243, 138] width 184 height 135
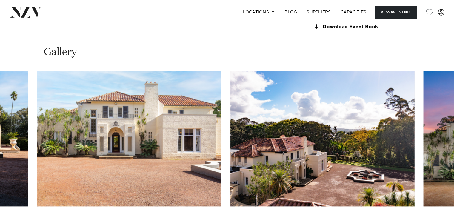
click at [231, 145] on img "3 / 25" at bounding box center [323, 138] width 184 height 135
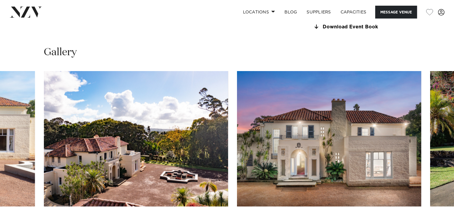
click at [237, 149] on img "4 / 25" at bounding box center [329, 138] width 184 height 135
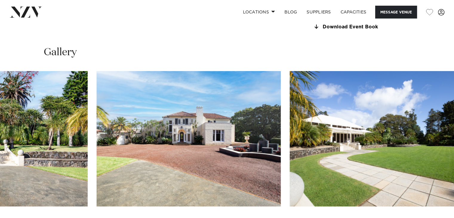
click at [97, 150] on img "6 / 25" at bounding box center [189, 138] width 184 height 135
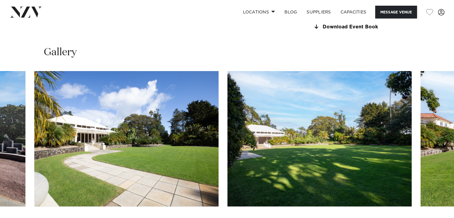
click at [228, 152] on img "8 / 25" at bounding box center [320, 138] width 184 height 135
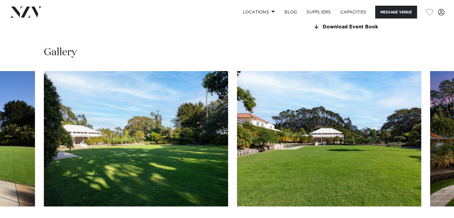
click at [237, 160] on img "9 / 25" at bounding box center [329, 138] width 184 height 135
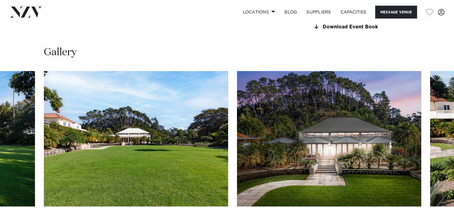
click at [237, 164] on img "10 / 25" at bounding box center [329, 138] width 184 height 135
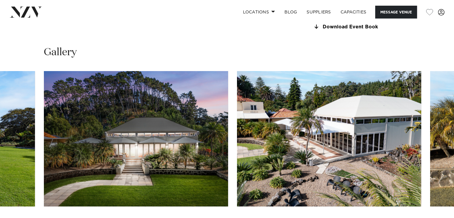
click at [237, 164] on img "11 / 25" at bounding box center [329, 138] width 184 height 135
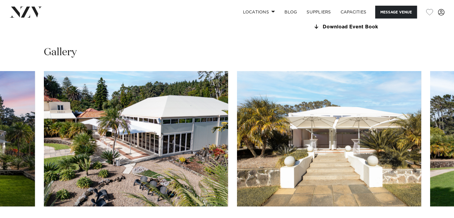
click at [237, 158] on img "12 / 25" at bounding box center [329, 138] width 184 height 135
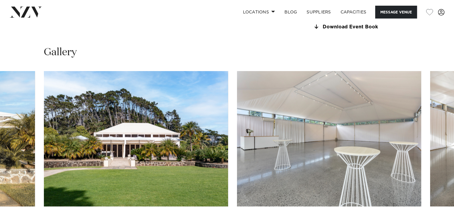
click at [237, 155] on img "14 / 25" at bounding box center [329, 138] width 184 height 135
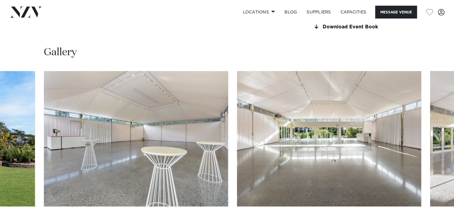
click at [237, 157] on img "15 / 25" at bounding box center [329, 138] width 184 height 135
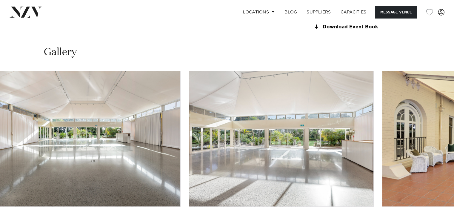
click at [189, 153] on img "16 / 25" at bounding box center [281, 138] width 184 height 135
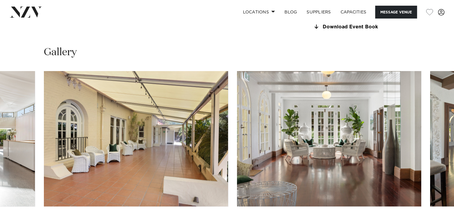
click at [237, 159] on img "18 / 25" at bounding box center [329, 138] width 184 height 135
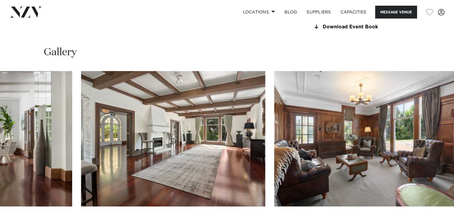
click at [81, 157] on img "19 / 25" at bounding box center [173, 138] width 184 height 135
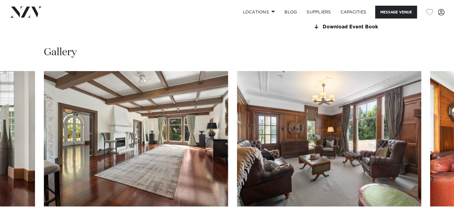
click at [237, 162] on img "20 / 25" at bounding box center [329, 138] width 184 height 135
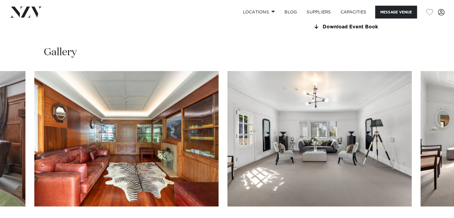
click at [228, 160] on img "22 / 25" at bounding box center [320, 138] width 184 height 135
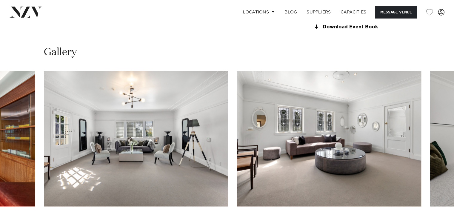
click at [237, 162] on img "23 / 25" at bounding box center [329, 138] width 184 height 135
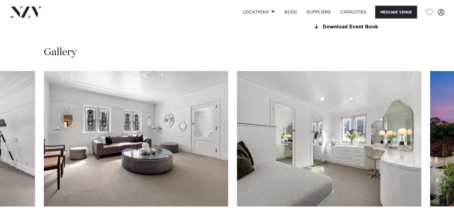
click at [237, 164] on img "24 / 25" at bounding box center [329, 138] width 184 height 135
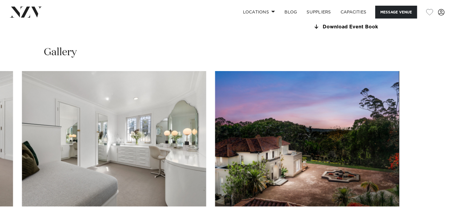
click at [0, 0] on slot at bounding box center [0, 0] width 0 height 0
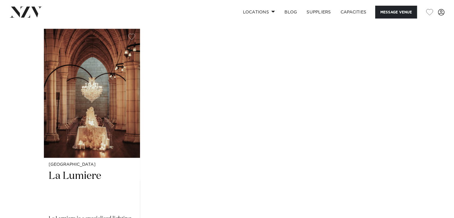
scroll to position [956, 0]
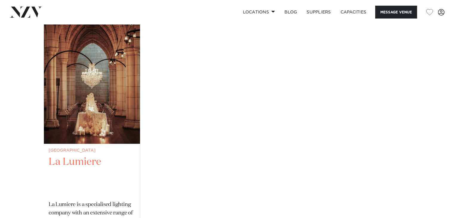
click at [75, 126] on img "1 / 1" at bounding box center [92, 79] width 96 height 129
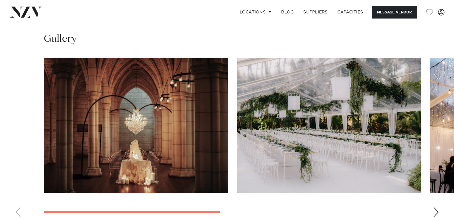
scroll to position [448, 0]
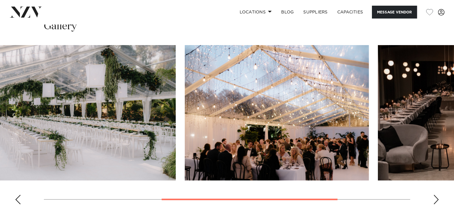
click at [119, 103] on img "2 / 4" at bounding box center [84, 112] width 184 height 135
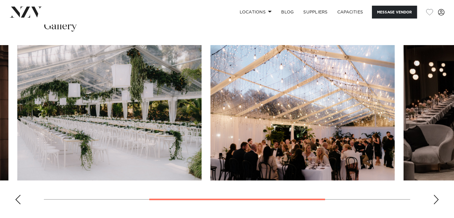
click at [211, 101] on img "3 / 4" at bounding box center [303, 112] width 184 height 135
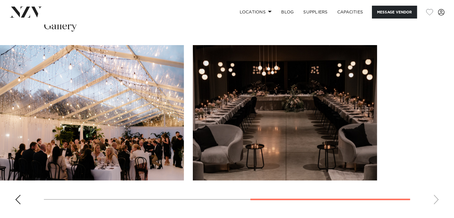
click at [0, 0] on slot at bounding box center [0, 0] width 0 height 0
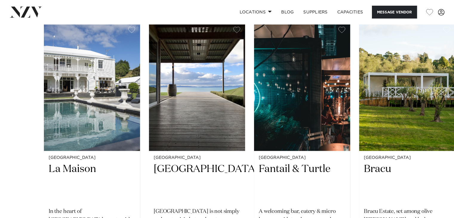
scroll to position [687, 0]
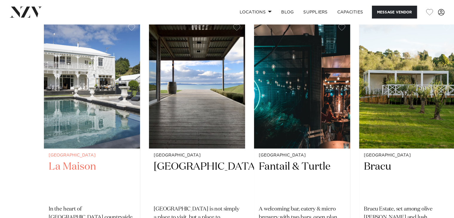
click at [72, 95] on img "1 / 6" at bounding box center [92, 83] width 96 height 129
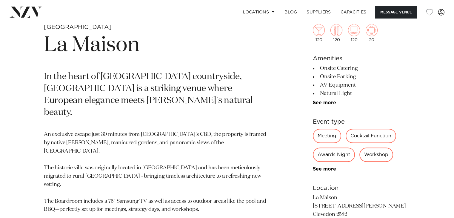
scroll to position [239, 0]
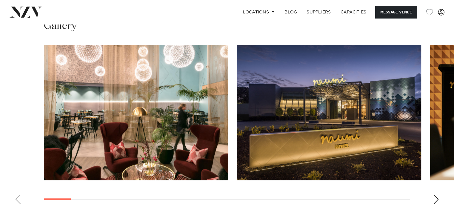
scroll to position [567, 0]
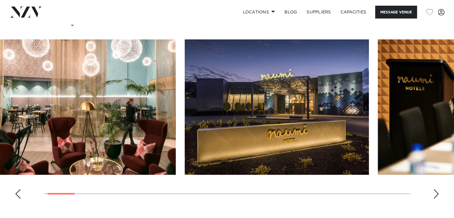
click at [208, 135] on img "2 / 26" at bounding box center [277, 106] width 184 height 135
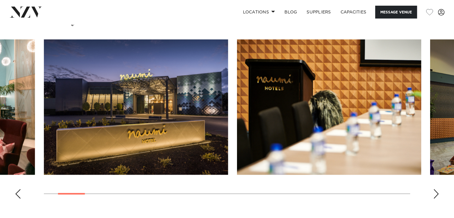
click at [237, 136] on img "3 / 26" at bounding box center [329, 106] width 184 height 135
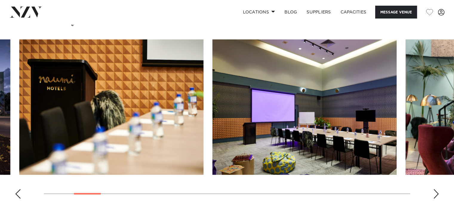
click at [213, 134] on img "4 / 26" at bounding box center [305, 106] width 184 height 135
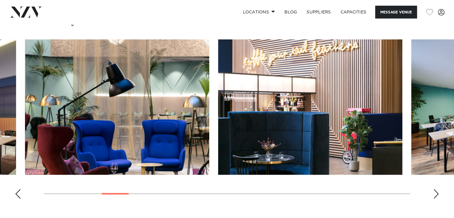
click at [218, 129] on img "6 / 26" at bounding box center [310, 106] width 184 height 135
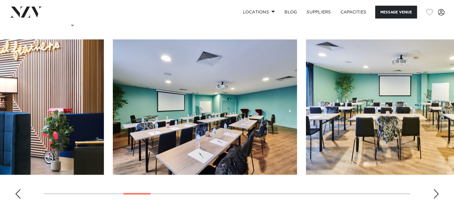
click at [207, 129] on img "7 / 26" at bounding box center [205, 106] width 184 height 135
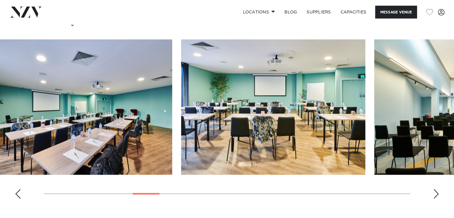
click at [181, 132] on img "8 / 26" at bounding box center [273, 106] width 184 height 135
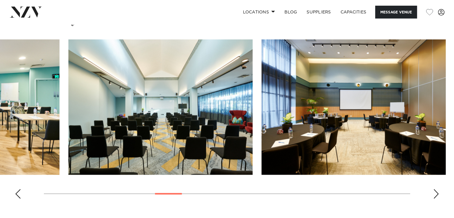
click at [112, 133] on img "9 / 26" at bounding box center [160, 106] width 184 height 135
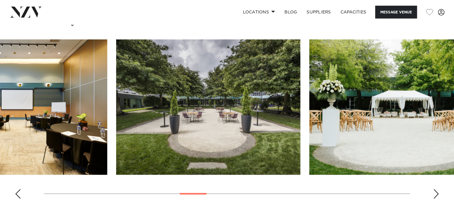
click at [116, 136] on img "11 / 26" at bounding box center [208, 106] width 184 height 135
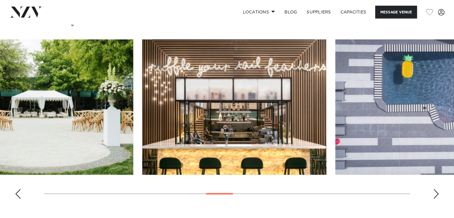
click at [142, 135] on img "13 / 26" at bounding box center [234, 106] width 184 height 135
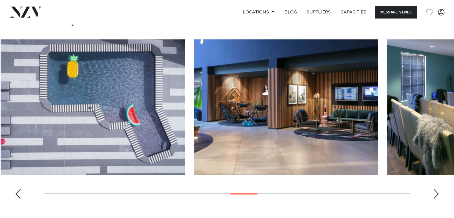
click at [194, 136] on img "15 / 26" at bounding box center [286, 106] width 184 height 135
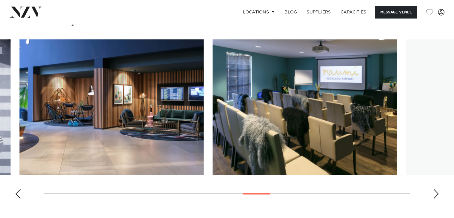
click at [213, 135] on img "16 / 26" at bounding box center [305, 106] width 184 height 135
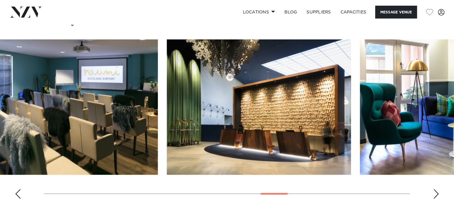
click at [46, 136] on swiper-container at bounding box center [227, 121] width 454 height 164
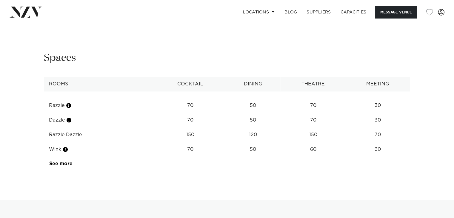
scroll to position [747, 0]
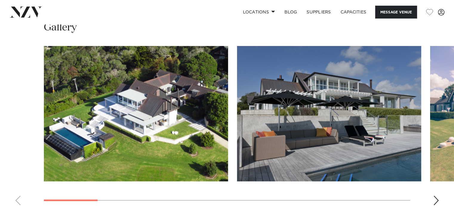
scroll to position [538, 0]
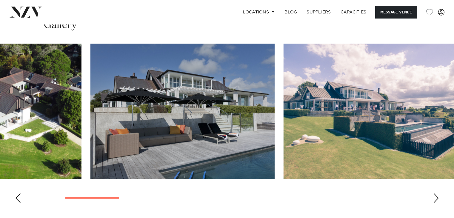
click at [143, 153] on img "2 / 13" at bounding box center [182, 111] width 184 height 135
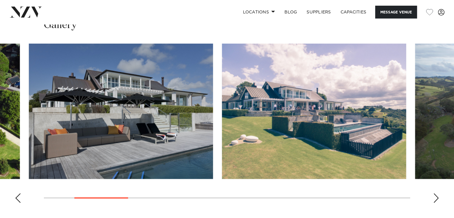
click at [222, 163] on img "3 / 13" at bounding box center [314, 111] width 184 height 135
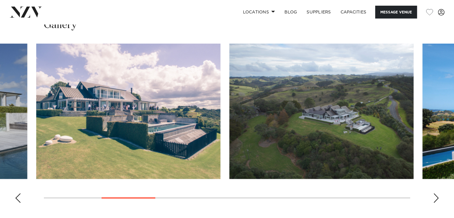
click at [233, 160] on img "4 / 13" at bounding box center [321, 111] width 184 height 135
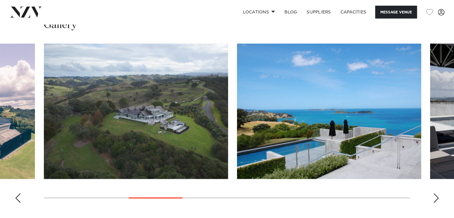
click at [237, 164] on img "5 / 13" at bounding box center [329, 111] width 184 height 135
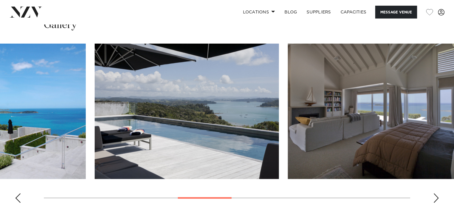
click at [186, 166] on img "6 / 13" at bounding box center [187, 111] width 184 height 135
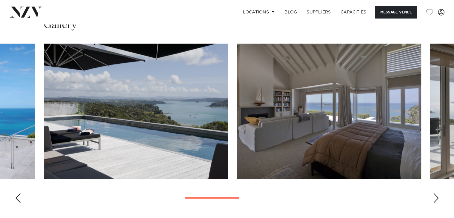
click at [237, 158] on img "7 / 13" at bounding box center [329, 111] width 184 height 135
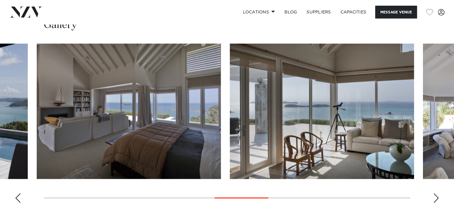
click at [217, 154] on swiper-container at bounding box center [227, 126] width 454 height 164
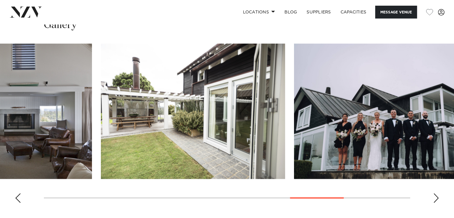
click at [168, 150] on img "10 / 13" at bounding box center [193, 111] width 184 height 135
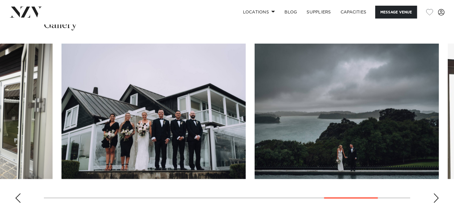
click at [139, 152] on img "11 / 13" at bounding box center [154, 111] width 184 height 135
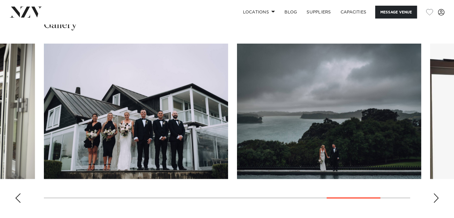
click at [237, 149] on img "12 / 13" at bounding box center [329, 111] width 184 height 135
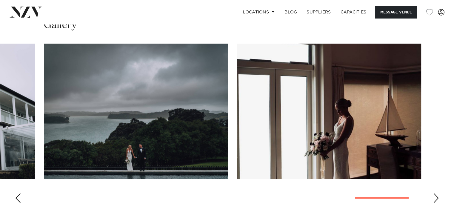
click at [237, 160] on img "13 / 13" at bounding box center [329, 111] width 184 height 135
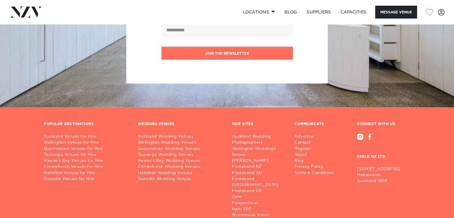
scroll to position [1225, 0]
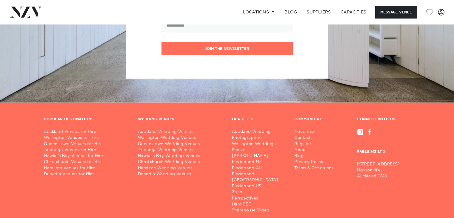
click at [153, 132] on link "Auckland Wedding Venues" at bounding box center [180, 132] width 85 height 6
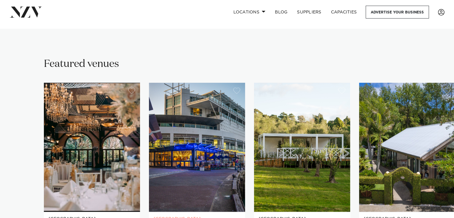
scroll to position [418, 0]
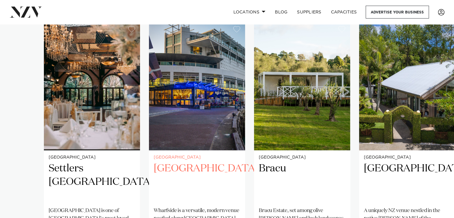
click at [214, 92] on img "2 / 25" at bounding box center [197, 85] width 96 height 129
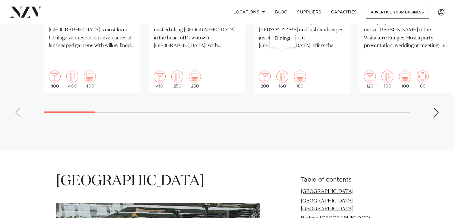
scroll to position [538, 0]
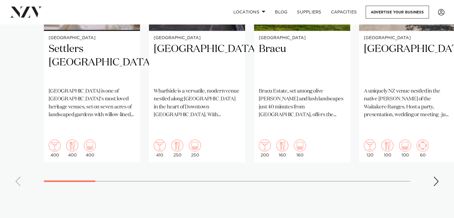
click at [433, 177] on div "Next slide" at bounding box center [436, 182] width 6 height 10
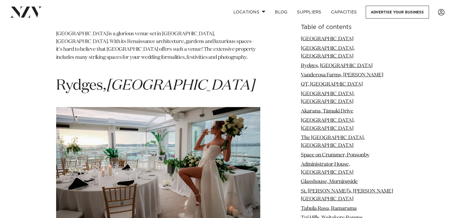
scroll to position [1135, 0]
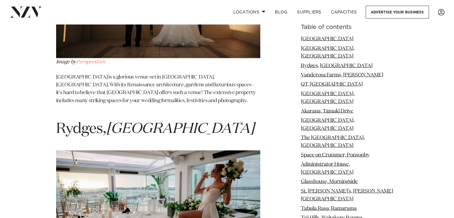
click at [104, 122] on span "Rydges, Auckland" at bounding box center [155, 129] width 198 height 14
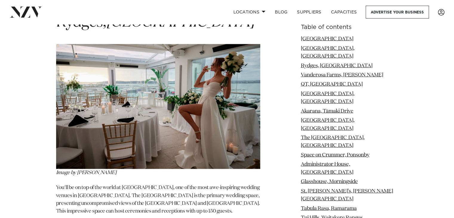
scroll to position [1254, 0]
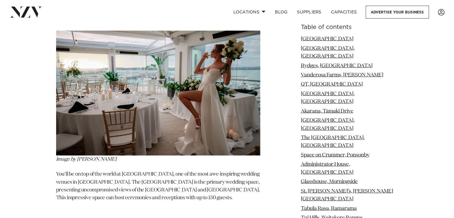
click at [90, 171] on p "You'll be on top of the world at Rydges, one of the most awe-inspiring wedding …" at bounding box center [158, 190] width 204 height 39
click at [79, 102] on img at bounding box center [158, 93] width 204 height 125
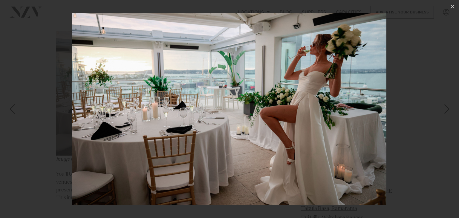
click at [44, 91] on div at bounding box center [229, 109] width 459 height 218
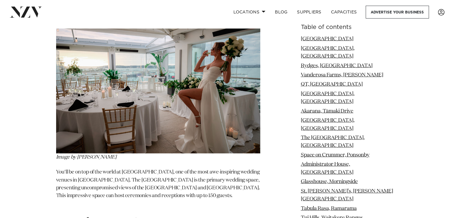
scroll to position [1254, 0]
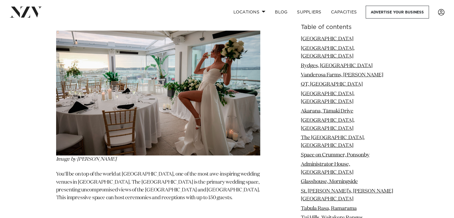
click at [143, 171] on p "You'll be on top of the world at Rydges, one of the most awe-inspiring wedding …" at bounding box center [158, 190] width 204 height 39
click at [313, 63] on link "Rydges, Auckland" at bounding box center [337, 65] width 72 height 5
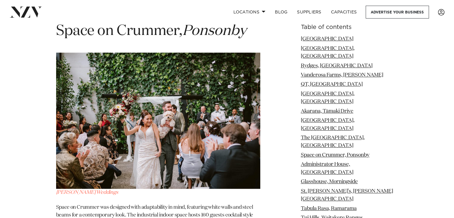
scroll to position [2952, 0]
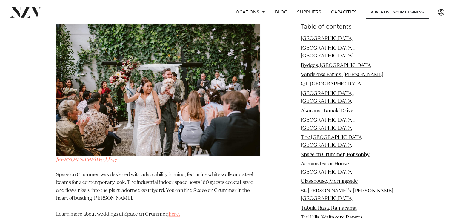
click at [175, 212] on link "here." at bounding box center [175, 214] width 12 height 5
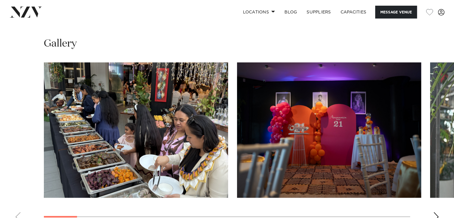
scroll to position [538, 0]
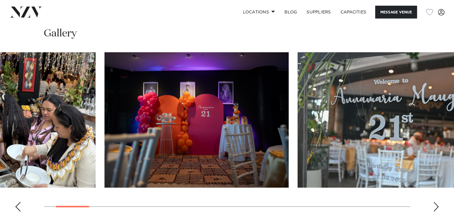
click at [196, 147] on img "2 / 21" at bounding box center [197, 119] width 184 height 135
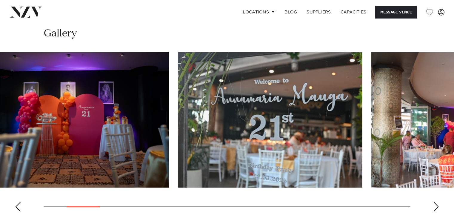
click at [180, 150] on img "3 / 21" at bounding box center [270, 119] width 184 height 135
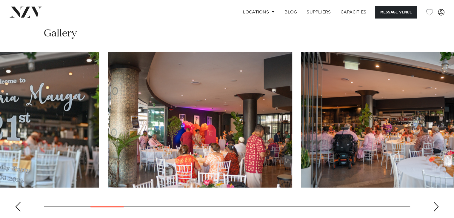
click at [108, 160] on img "4 / 21" at bounding box center [200, 119] width 184 height 135
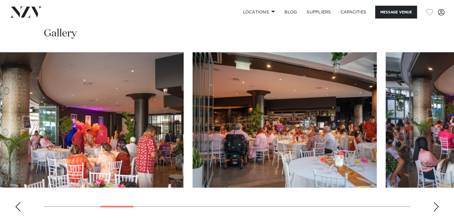
click at [193, 157] on img "5 / 21" at bounding box center [285, 119] width 184 height 135
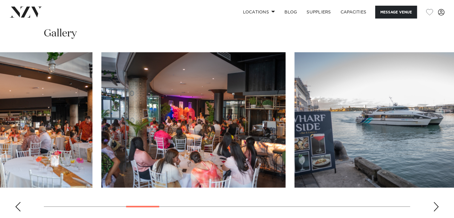
click at [145, 158] on img "6 / 21" at bounding box center [194, 119] width 184 height 135
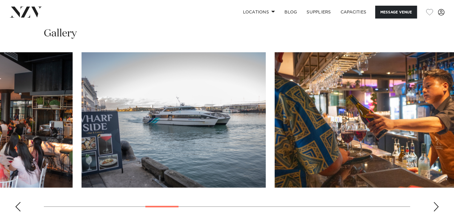
click at [175, 155] on img "7 / 21" at bounding box center [174, 119] width 184 height 135
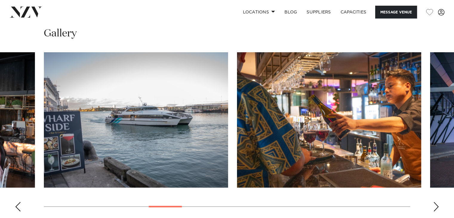
click at [237, 153] on img "8 / 21" at bounding box center [329, 119] width 184 height 135
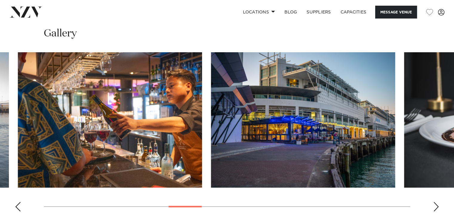
click at [211, 145] on img "9 / 21" at bounding box center [303, 119] width 184 height 135
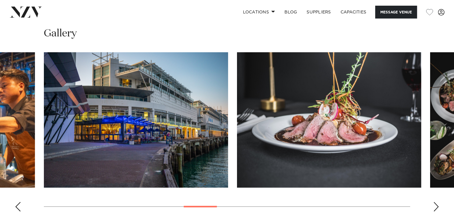
click at [237, 147] on img "10 / 21" at bounding box center [329, 119] width 184 height 135
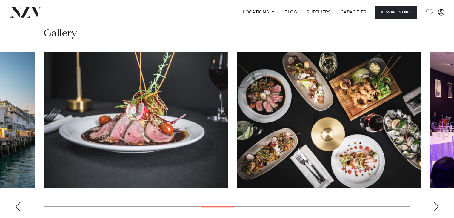
click at [237, 145] on img "11 / 21" at bounding box center [329, 119] width 184 height 135
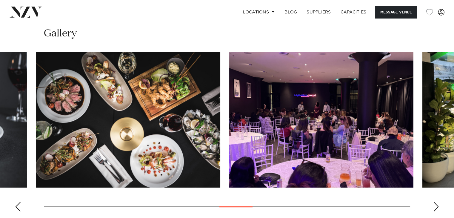
click at [229, 152] on img "12 / 21" at bounding box center [321, 119] width 184 height 135
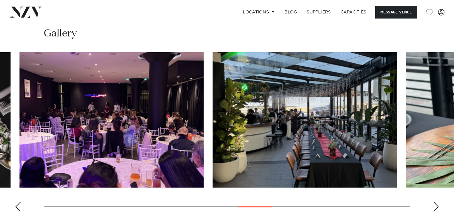
click at [214, 156] on img "13 / 21" at bounding box center [305, 119] width 184 height 135
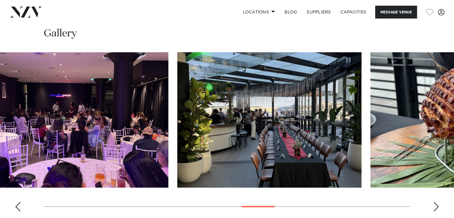
click at [180, 143] on img "13 / 21" at bounding box center [269, 119] width 184 height 135
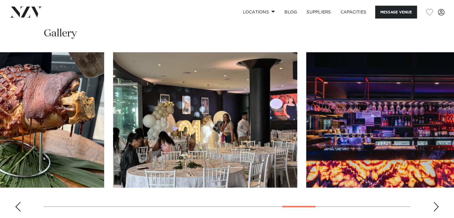
click at [148, 144] on img "15 / 21" at bounding box center [205, 119] width 184 height 135
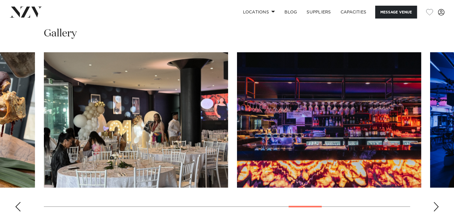
click at [237, 138] on img "16 / 21" at bounding box center [329, 119] width 184 height 135
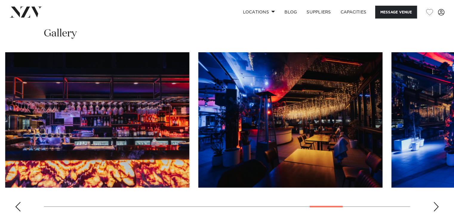
click at [198, 138] on img "17 / 21" at bounding box center [290, 119] width 184 height 135
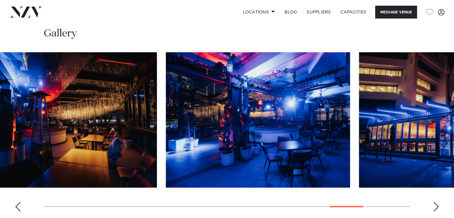
click at [166, 141] on img "18 / 21" at bounding box center [258, 119] width 184 height 135
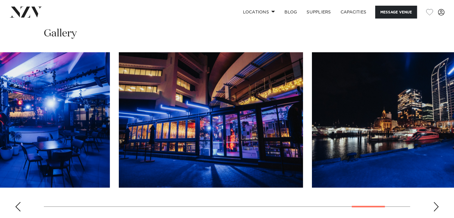
click at [186, 147] on img "19 / 21" at bounding box center [211, 119] width 184 height 135
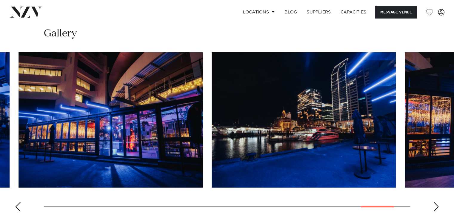
click at [238, 144] on img "20 / 21" at bounding box center [304, 119] width 184 height 135
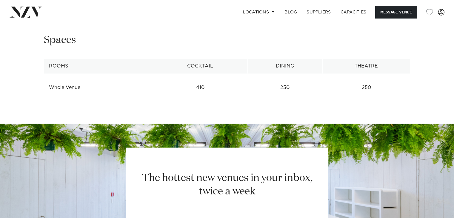
scroll to position [806, 0]
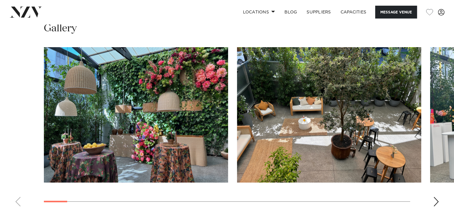
scroll to position [567, 0]
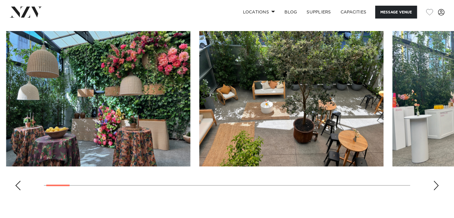
click at [200, 129] on img "2 / 30" at bounding box center [292, 98] width 184 height 135
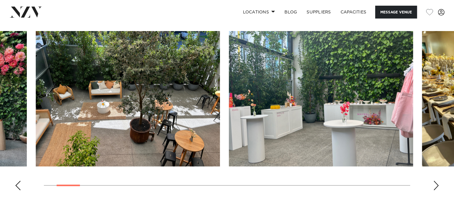
click at [229, 132] on img "3 / 30" at bounding box center [321, 98] width 184 height 135
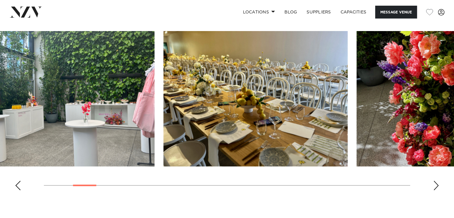
click at [164, 146] on img "4 / 30" at bounding box center [256, 98] width 184 height 135
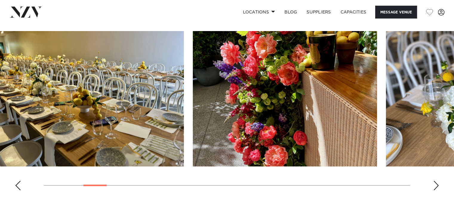
click at [193, 140] on img "5 / 30" at bounding box center [285, 98] width 184 height 135
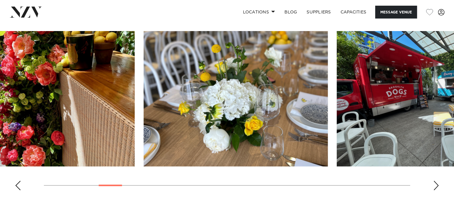
click at [144, 133] on img "6 / 30" at bounding box center [236, 98] width 184 height 135
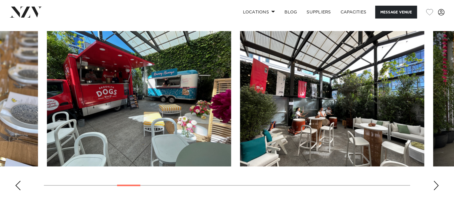
click at [74, 140] on img "7 / 30" at bounding box center [139, 98] width 184 height 135
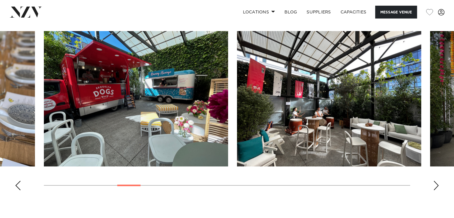
click at [237, 139] on img "8 / 30" at bounding box center [329, 98] width 184 height 135
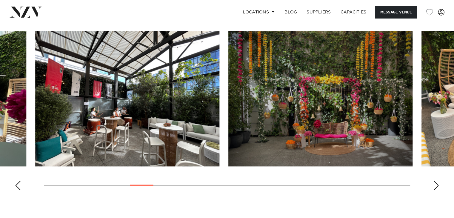
click at [228, 134] on img "9 / 30" at bounding box center [320, 98] width 184 height 135
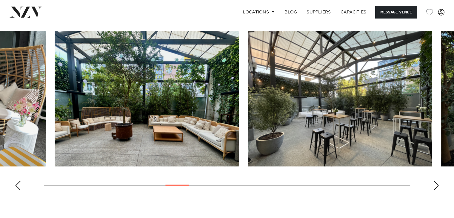
click at [93, 139] on img "11 / 30" at bounding box center [147, 98] width 184 height 135
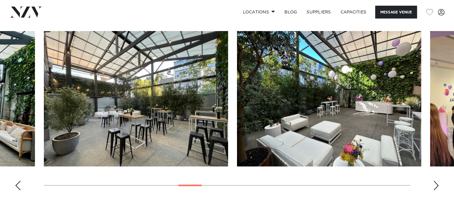
click at [237, 142] on img "13 / 30" at bounding box center [329, 98] width 184 height 135
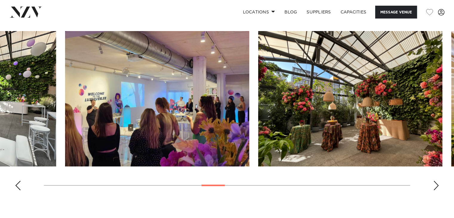
click at [81, 142] on img "14 / 30" at bounding box center [157, 98] width 184 height 135
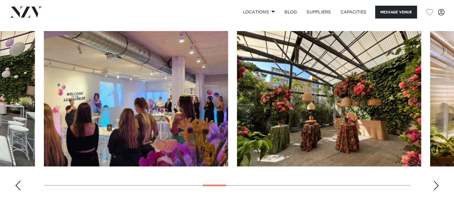
click at [237, 132] on img "15 / 30" at bounding box center [329, 98] width 184 height 135
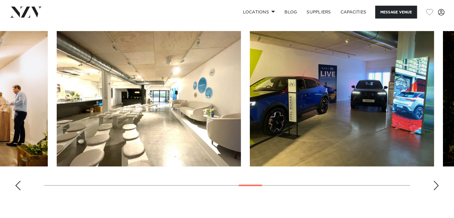
click at [70, 137] on img "17 / 30" at bounding box center [149, 98] width 184 height 135
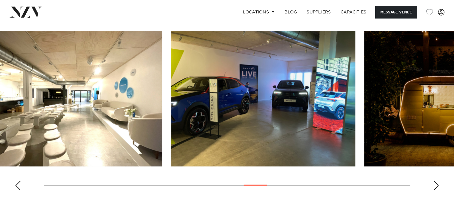
click at [171, 140] on img "18 / 30" at bounding box center [263, 98] width 184 height 135
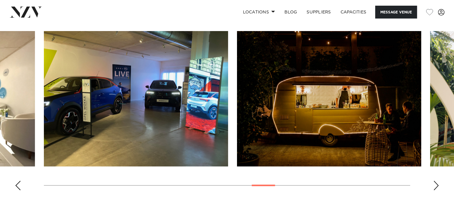
click at [237, 140] on img "19 / 30" at bounding box center [329, 98] width 184 height 135
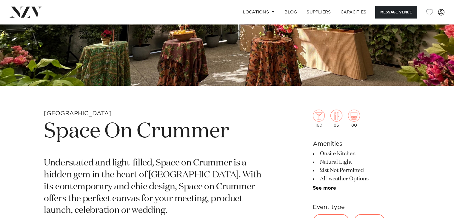
scroll to position [149, 0]
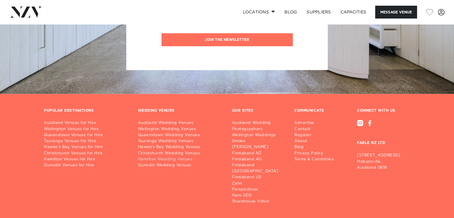
scroll to position [1315, 0]
